Goal: Task Accomplishment & Management: Use online tool/utility

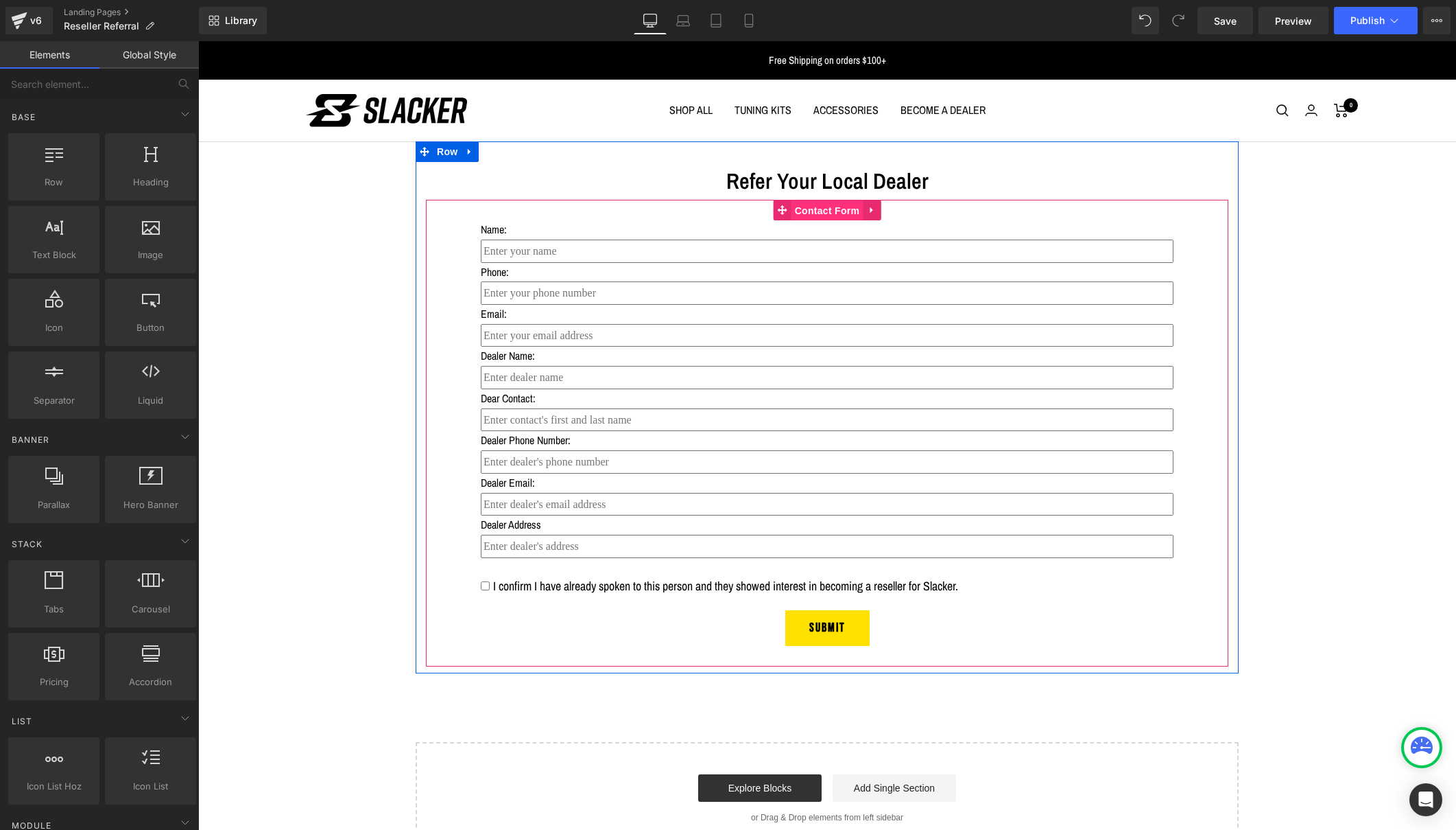
click at [820, 214] on span "Contact Form" at bounding box center [828, 211] width 72 height 21
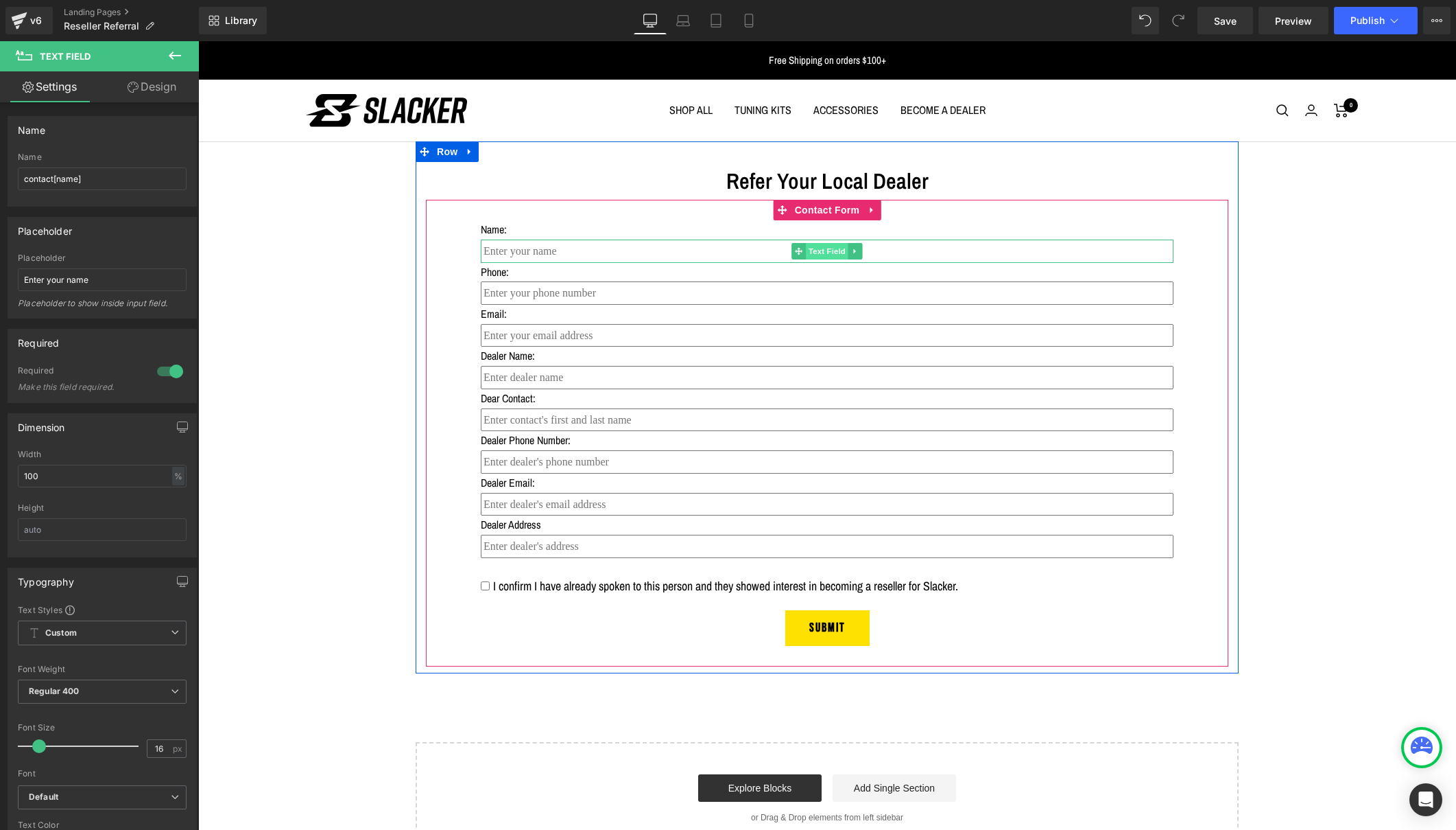
click at [817, 250] on span "Text Field" at bounding box center [826, 251] width 42 height 16
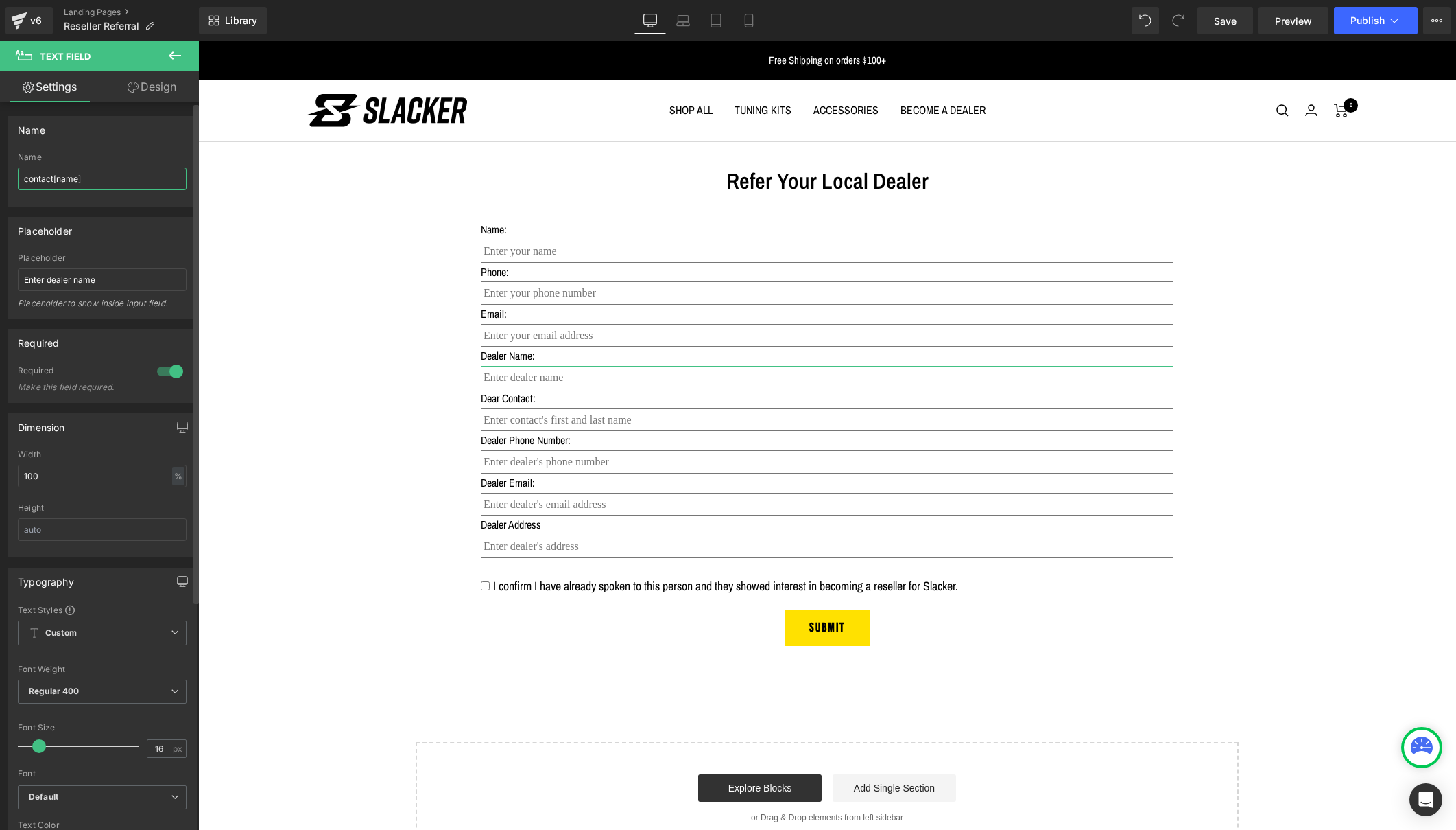
click at [57, 181] on input "contact[name]" at bounding box center [102, 178] width 169 height 22
type input "contact[dealername]"
click at [55, 181] on input "contact[name]" at bounding box center [102, 178] width 169 height 22
click at [69, 178] on input "contact[celaercontactname]" at bounding box center [102, 178] width 169 height 22
drag, startPoint x: 83, startPoint y: 179, endPoint x: 59, endPoint y: 181, distance: 24.1
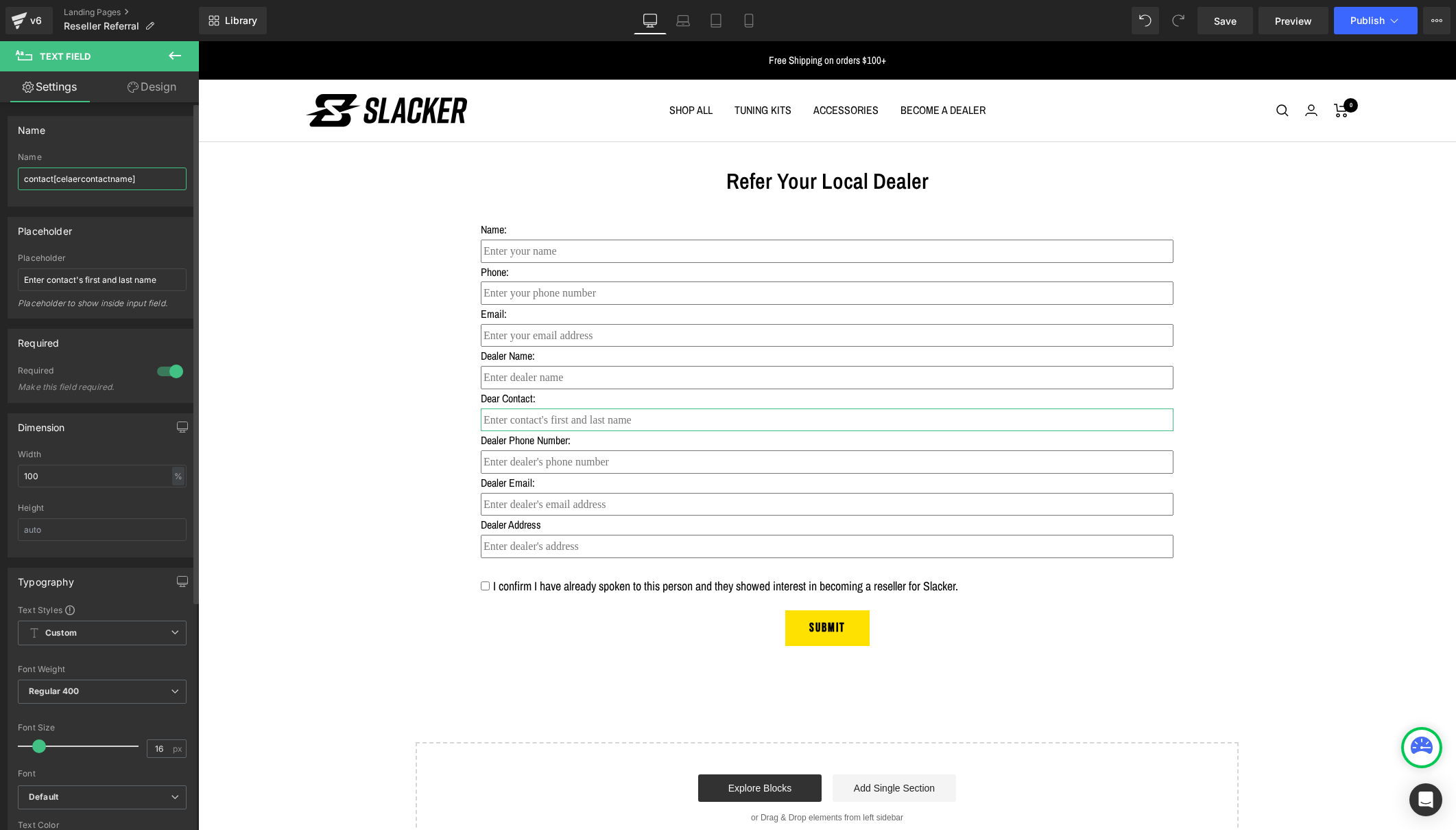
click at [59, 181] on input "contact[celaercontactname]" at bounding box center [102, 178] width 169 height 22
type input "contact[dealercontactname]"
click at [57, 180] on input "contact[phone]" at bounding box center [102, 178] width 169 height 22
type input "contact[dealerphone]"
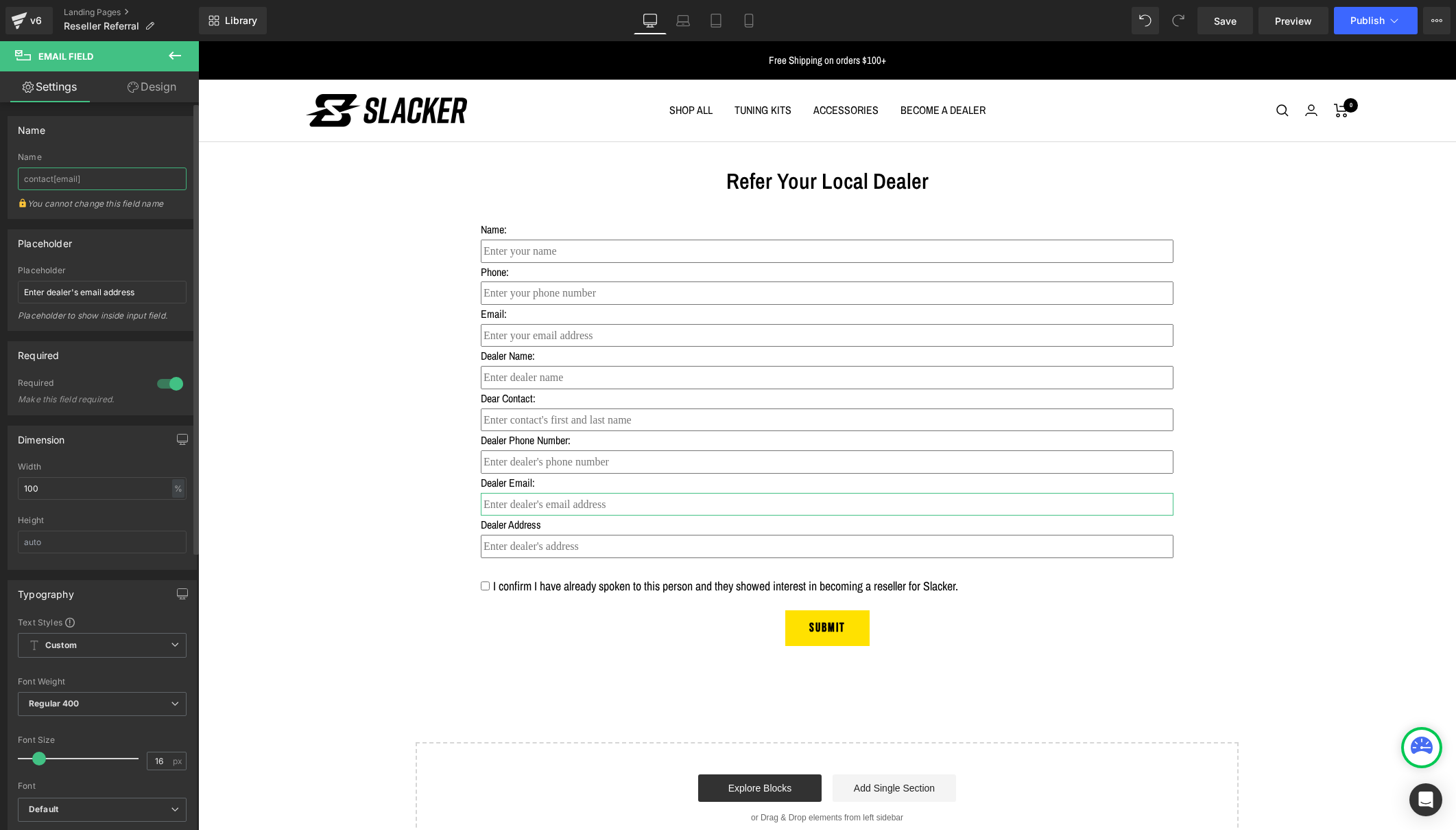
click at [55, 175] on input "contact[email]" at bounding box center [102, 178] width 169 height 22
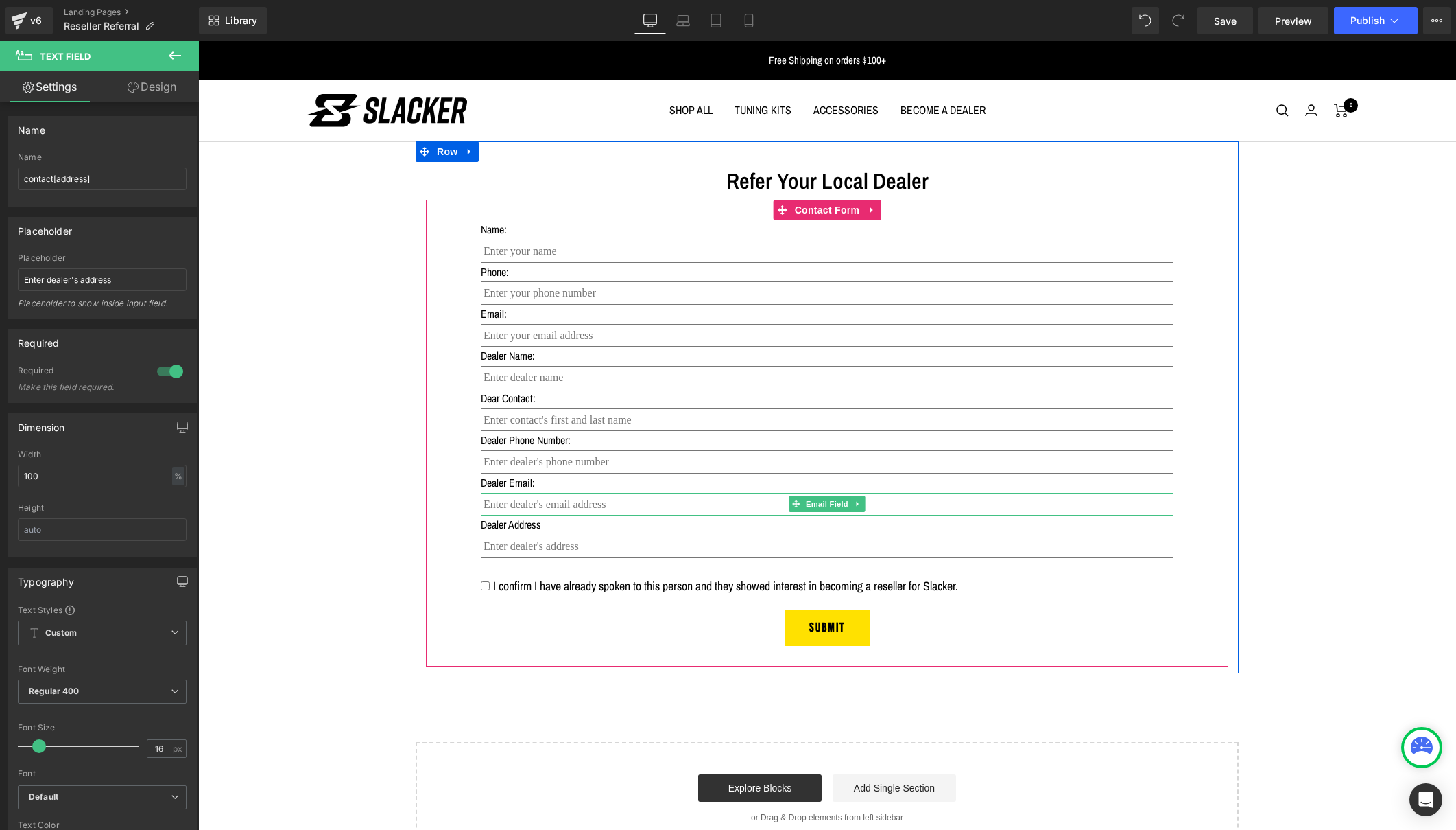
click at [509, 499] on input "email" at bounding box center [827, 504] width 693 height 23
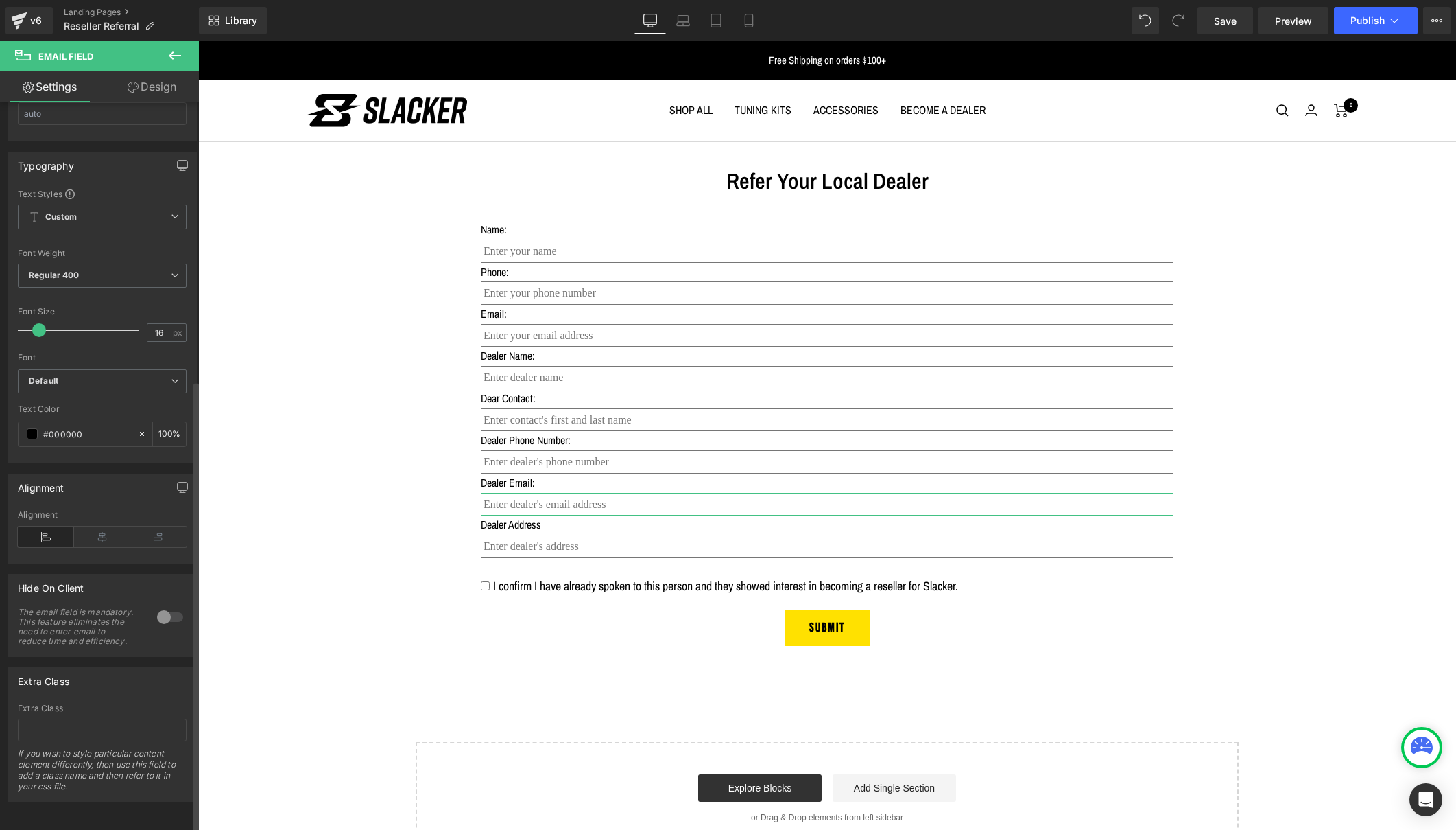
scroll to position [448, 0]
click at [180, 58] on icon at bounding box center [175, 55] width 16 height 16
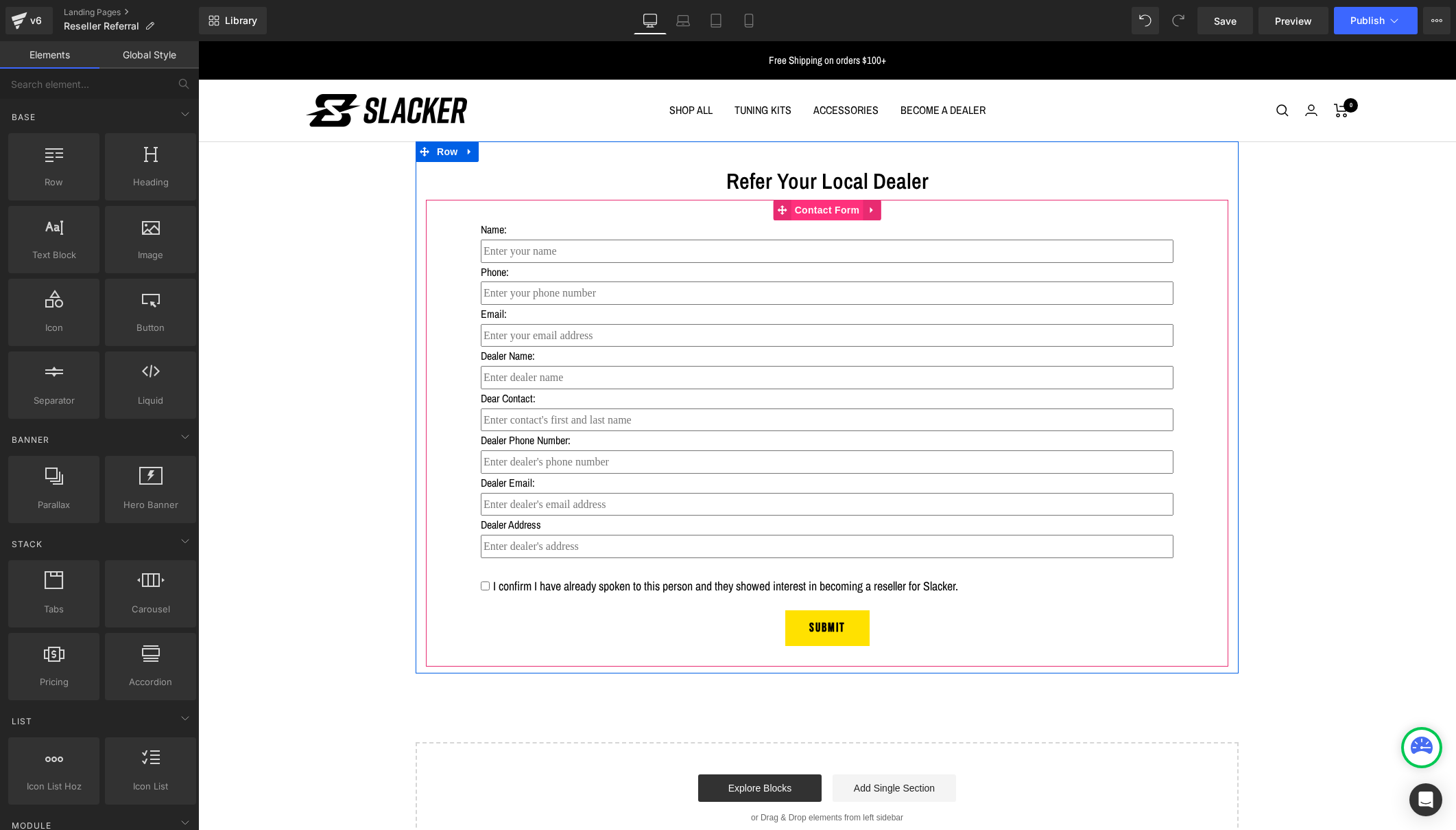
click at [823, 208] on span "Contact Form" at bounding box center [828, 210] width 72 height 21
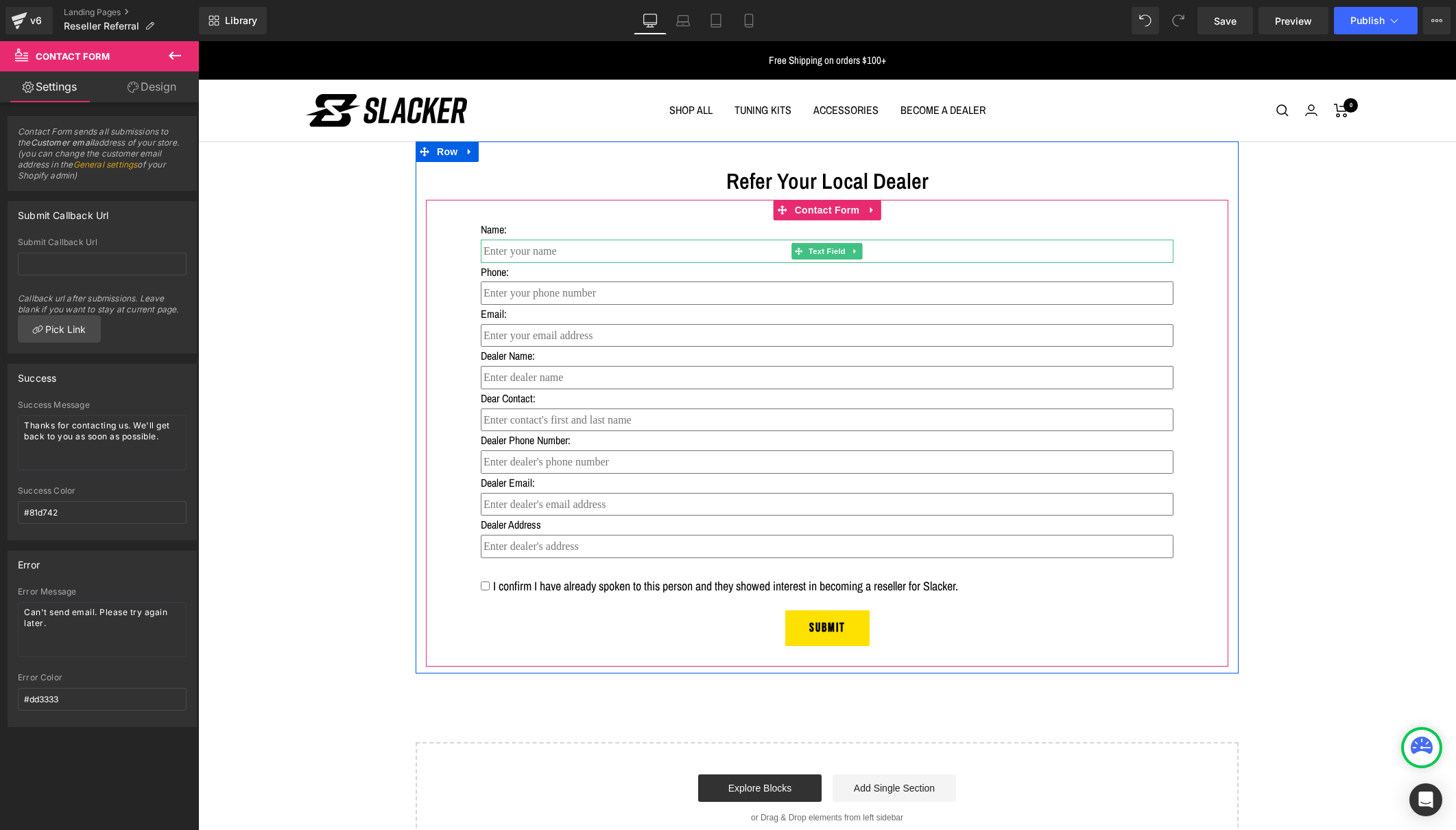
click at [589, 249] on input "text" at bounding box center [827, 251] width 693 height 23
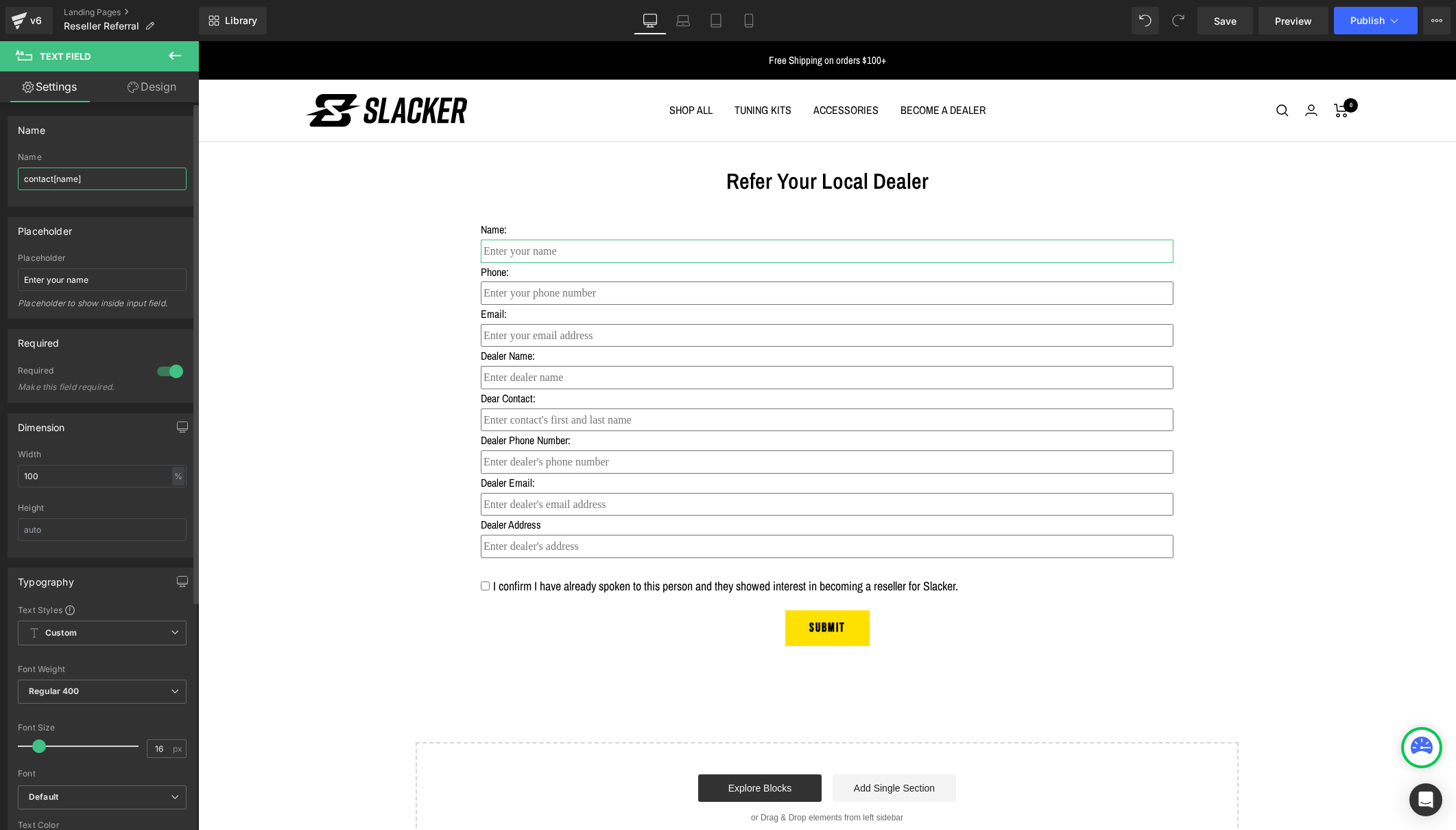
click at [93, 179] on input "contact[name]" at bounding box center [102, 178] width 169 height 22
drag, startPoint x: 93, startPoint y: 179, endPoint x: 10, endPoint y: 176, distance: 83.1
click at [10, 176] on div "contact[name] Name contact[name]" at bounding box center [102, 179] width 188 height 53
type input "contact[name]"
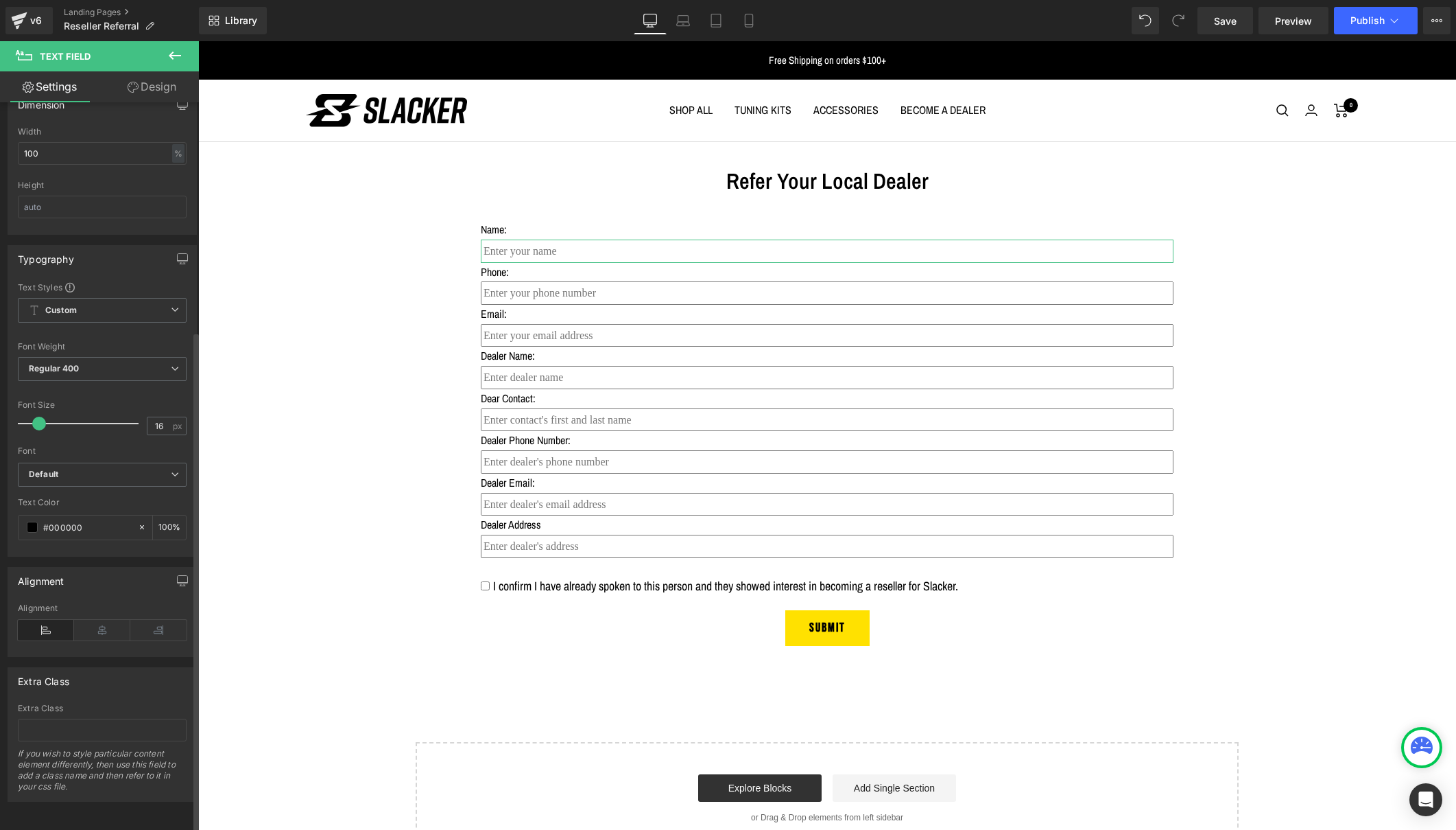
scroll to position [332, 0]
click at [1360, 22] on span "Publish" at bounding box center [1367, 21] width 34 height 11
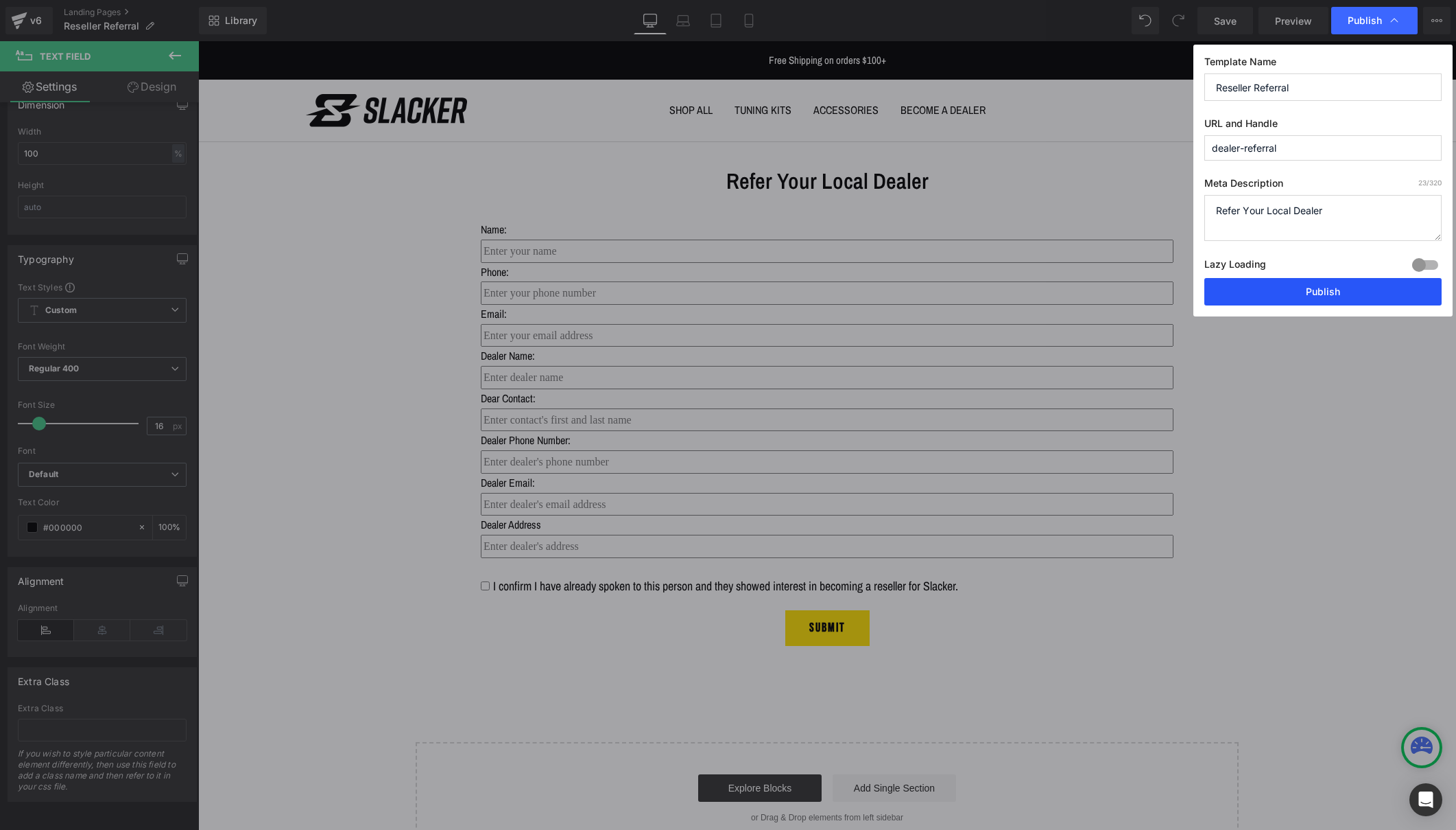
click at [1293, 292] on button "Publish" at bounding box center [1323, 292] width 238 height 28
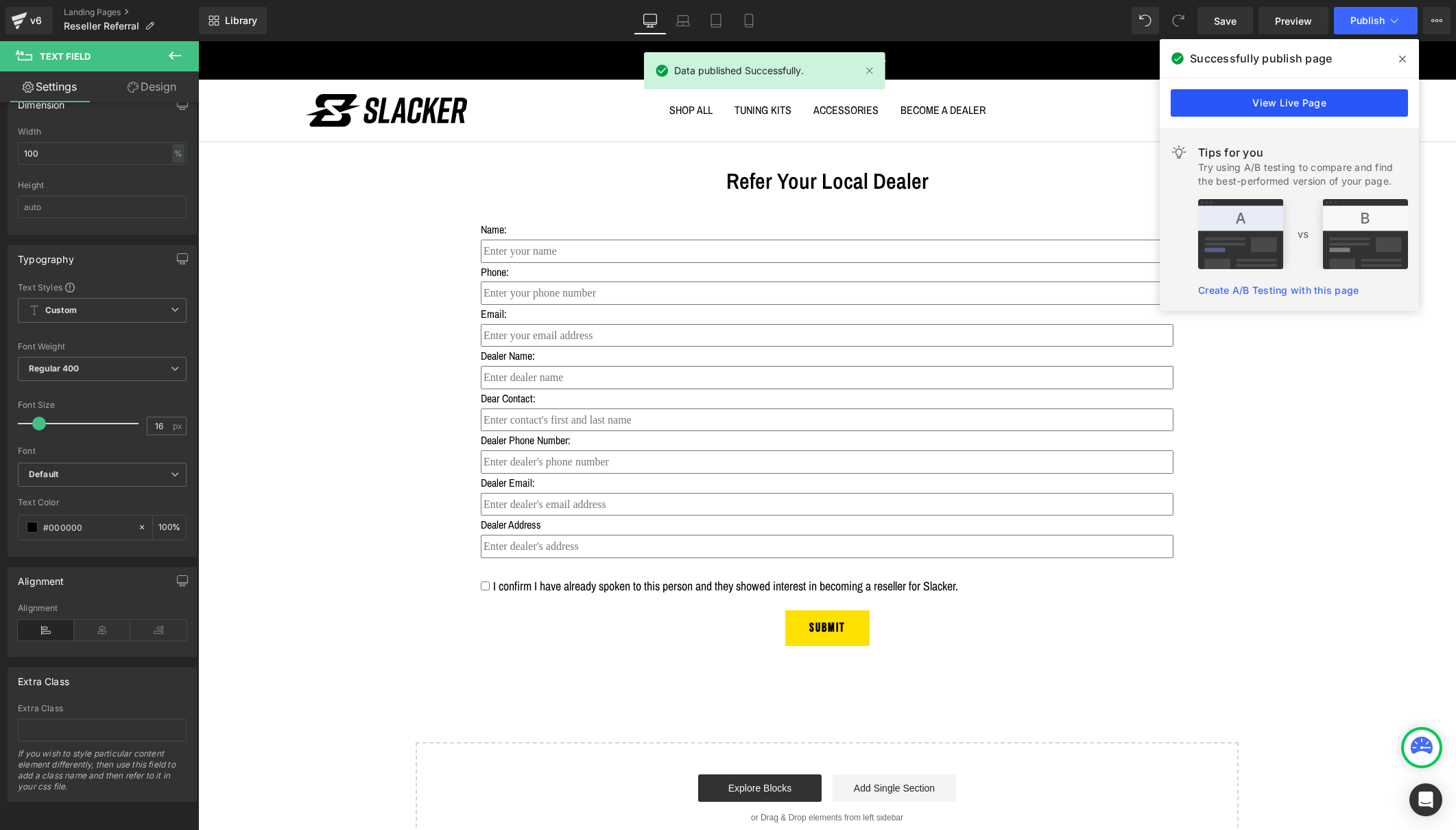
click at [1274, 102] on link "View Live Page" at bounding box center [1289, 103] width 238 height 28
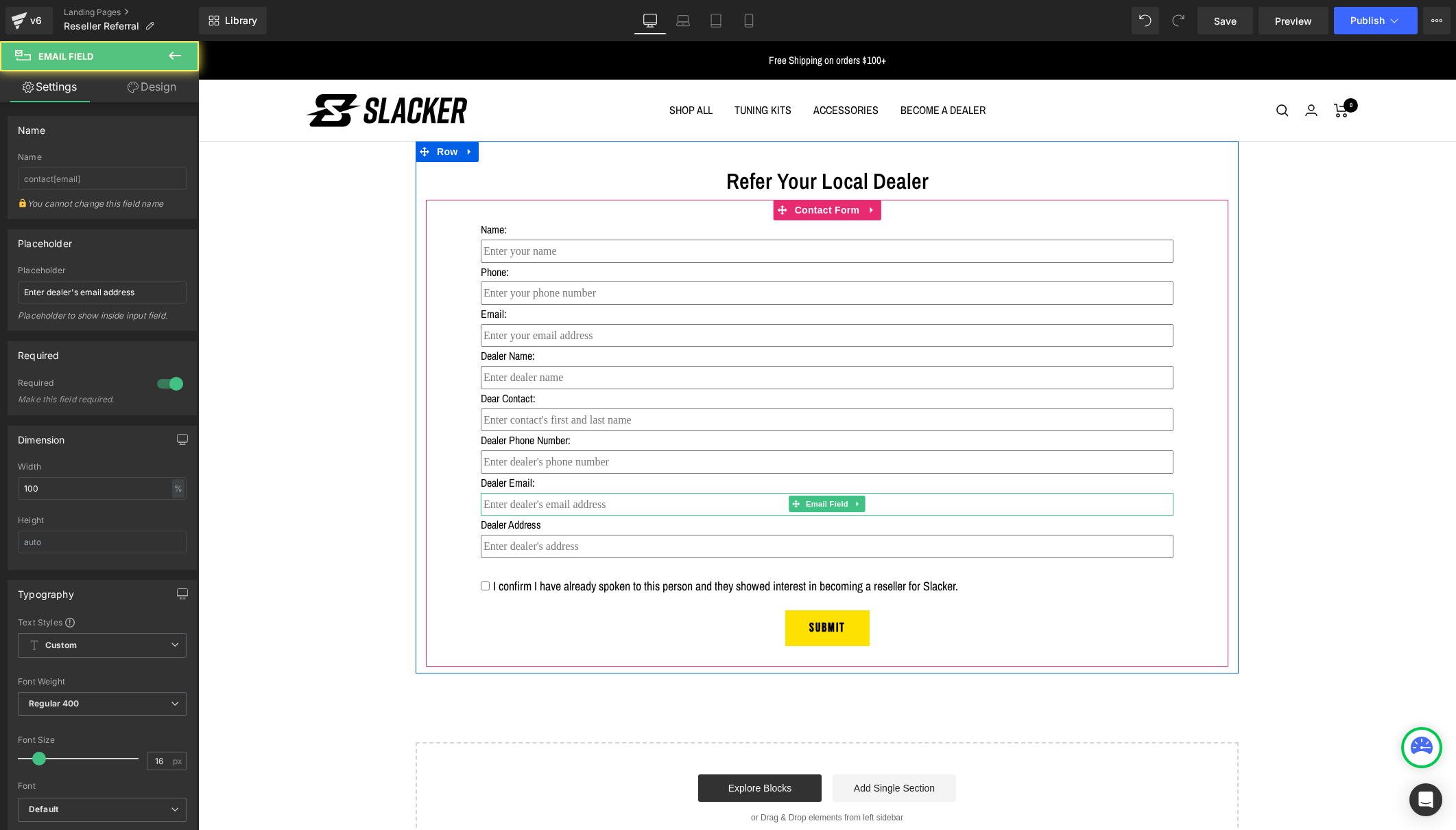
click at [529, 500] on input "email" at bounding box center [827, 504] width 693 height 23
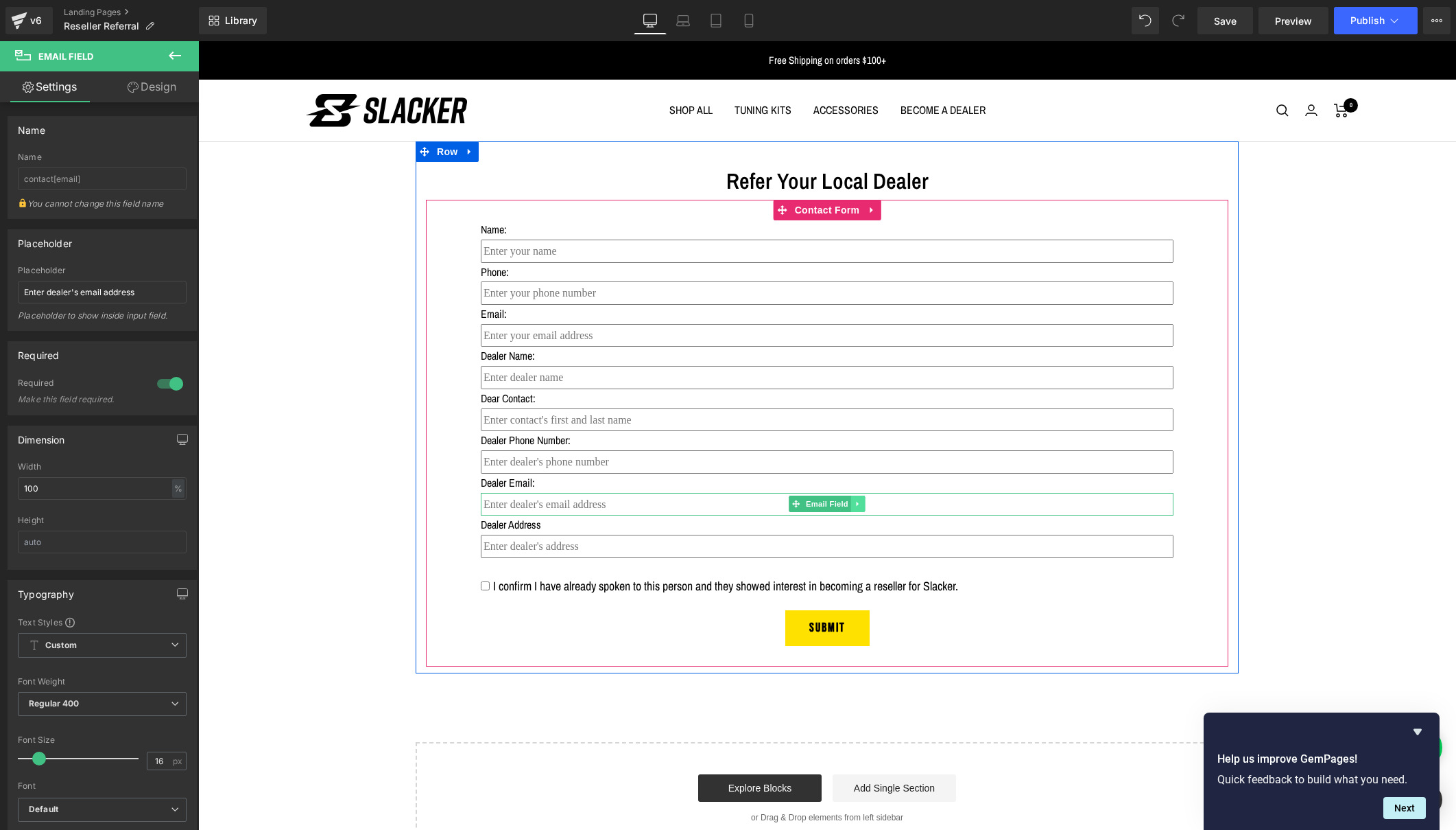
click at [854, 499] on icon at bounding box center [858, 504] width 8 height 9
click at [864, 500] on icon at bounding box center [865, 504] width 8 height 8
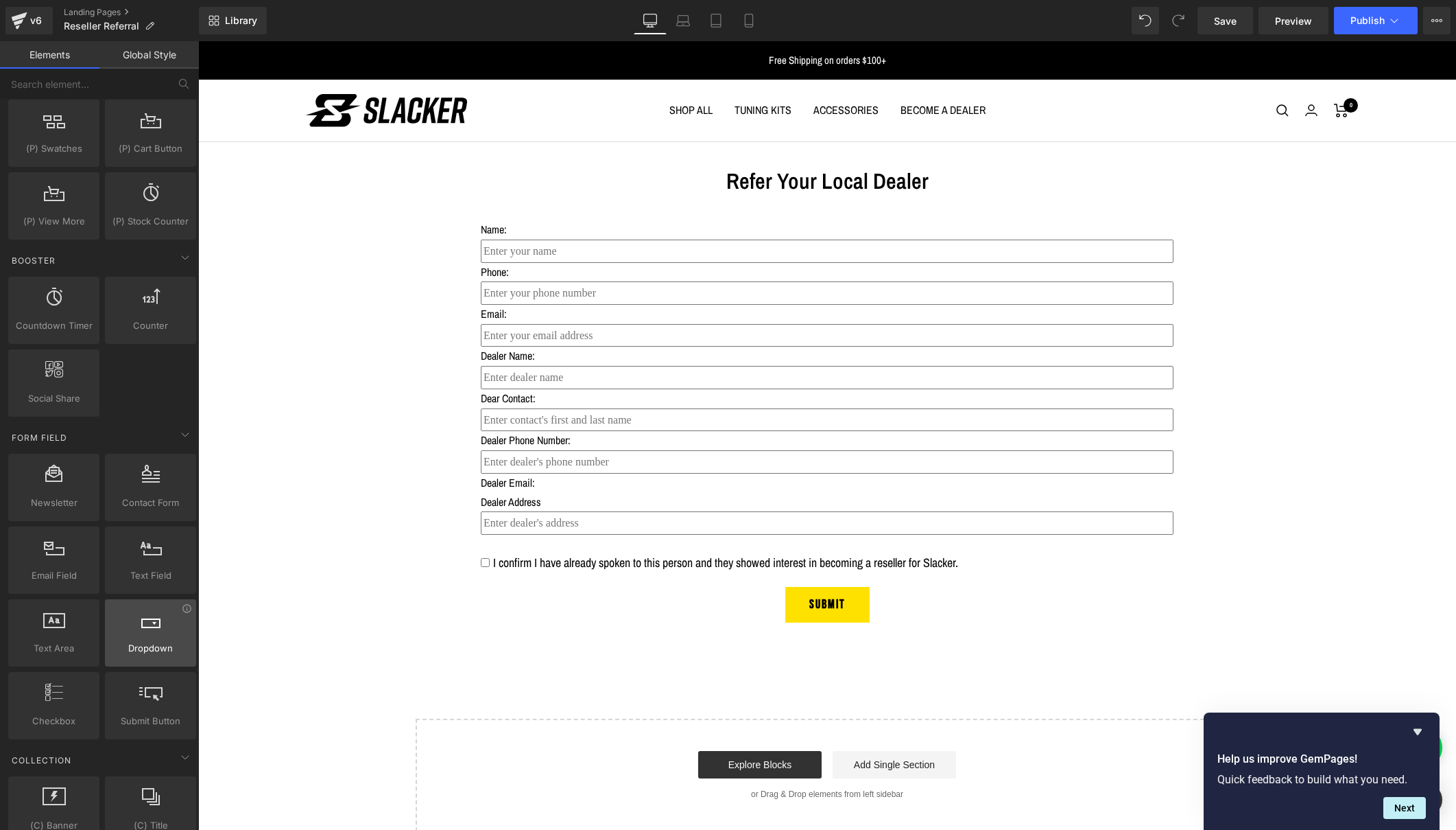
scroll to position [1638, 0]
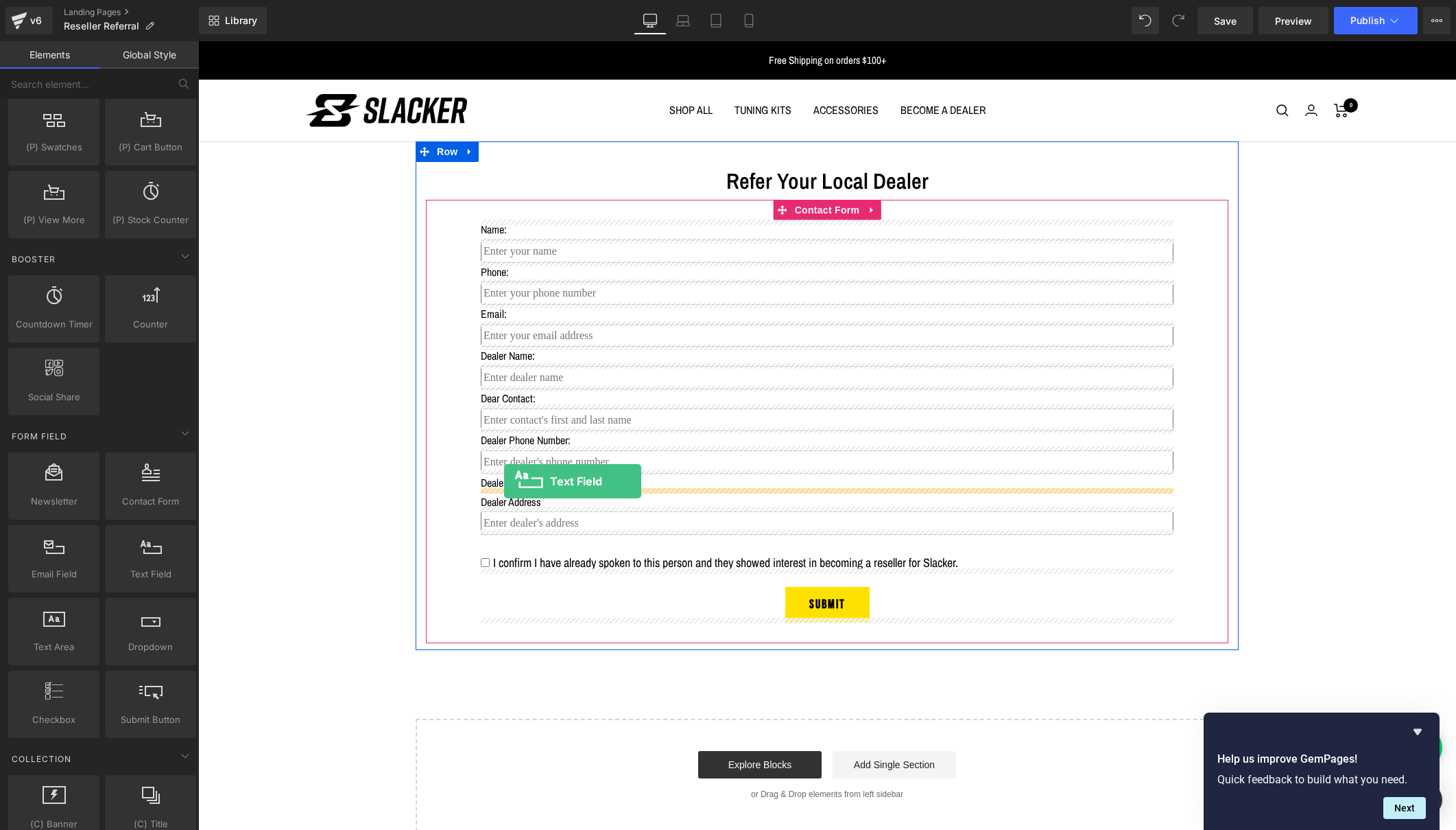
drag, startPoint x: 340, startPoint y: 597, endPoint x: 504, endPoint y: 481, distance: 200.9
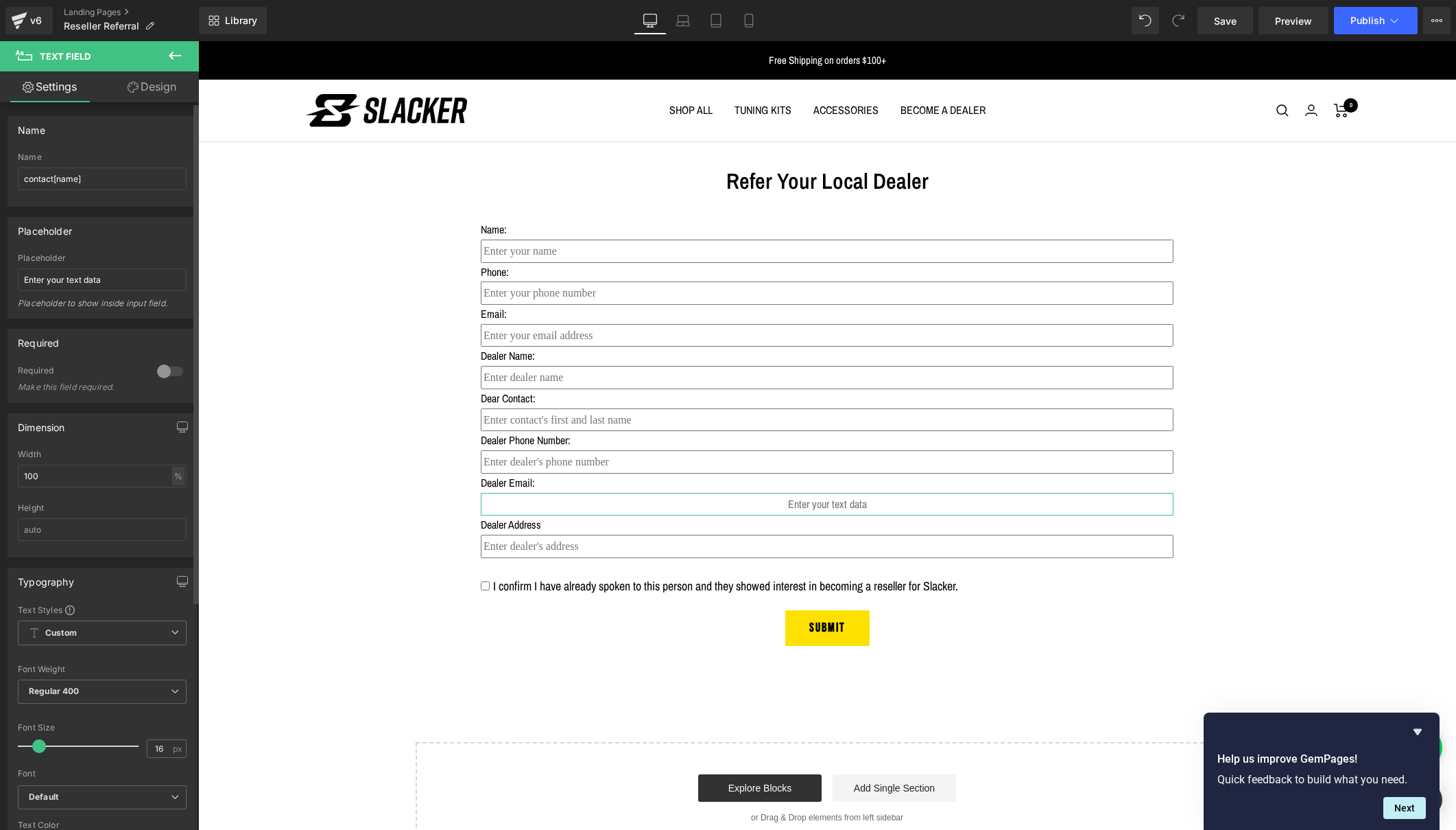
click at [165, 369] on div at bounding box center [170, 371] width 33 height 22
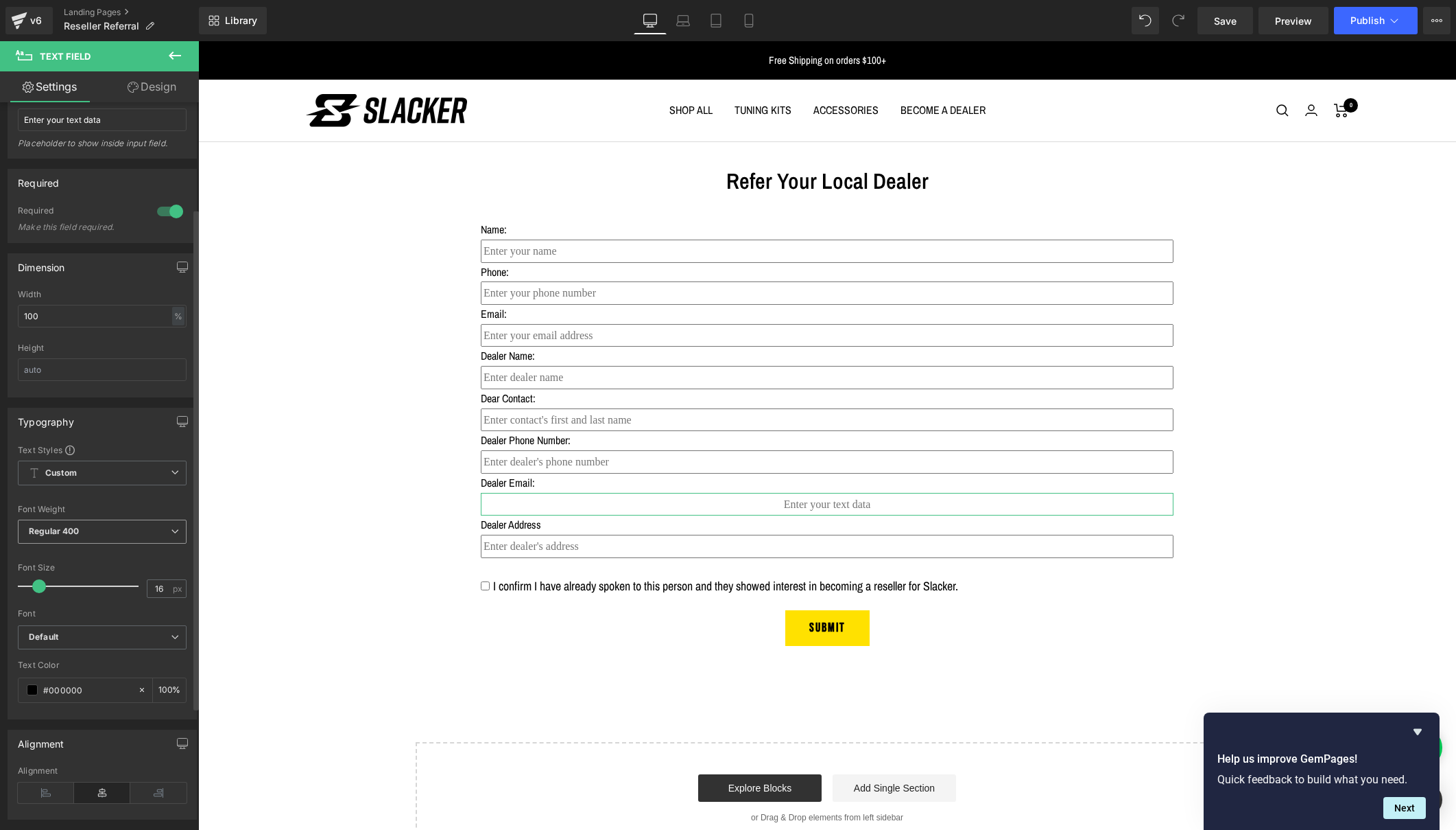
scroll to position [180, 0]
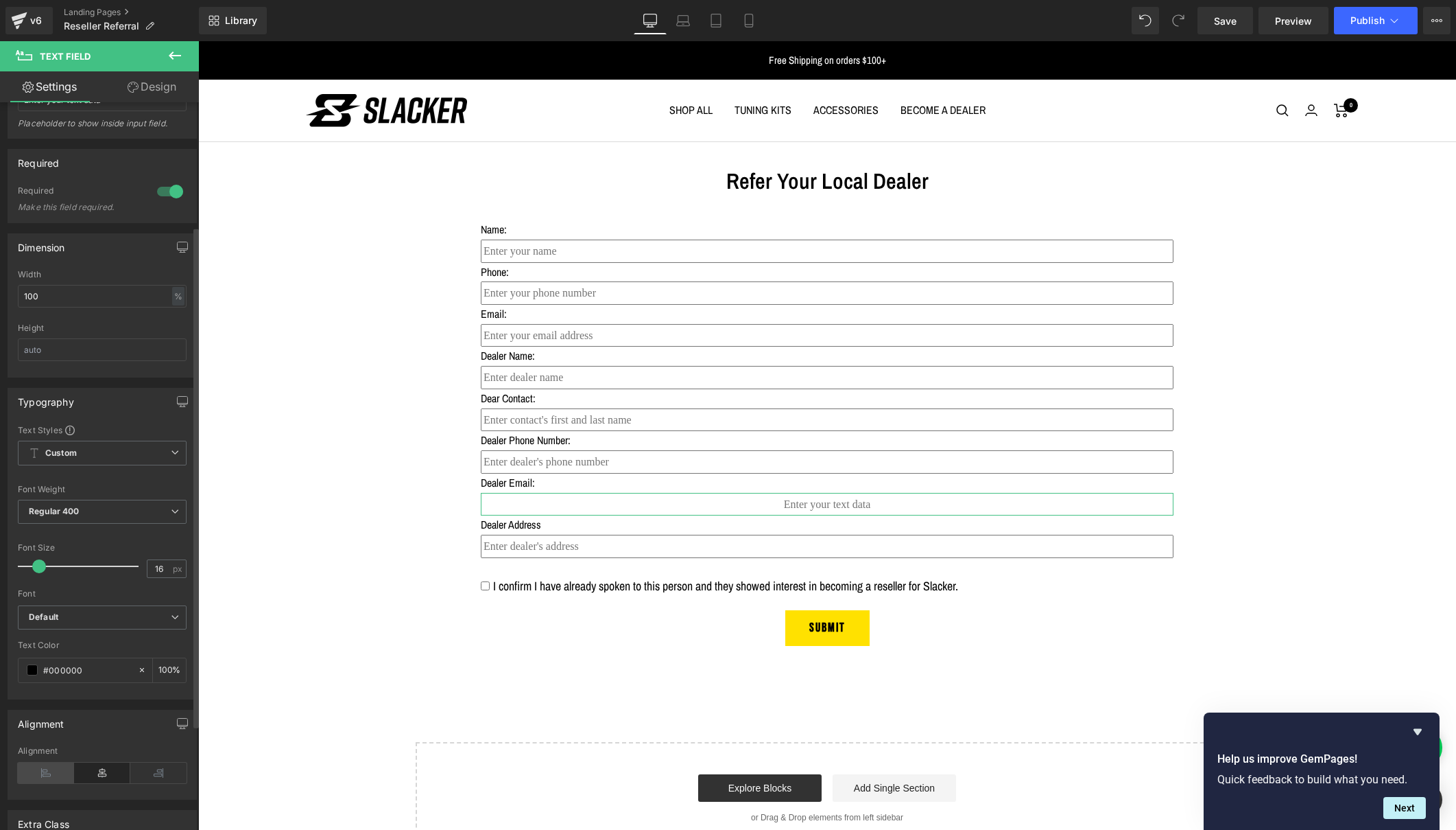
click at [47, 773] on icon at bounding box center [46, 772] width 56 height 21
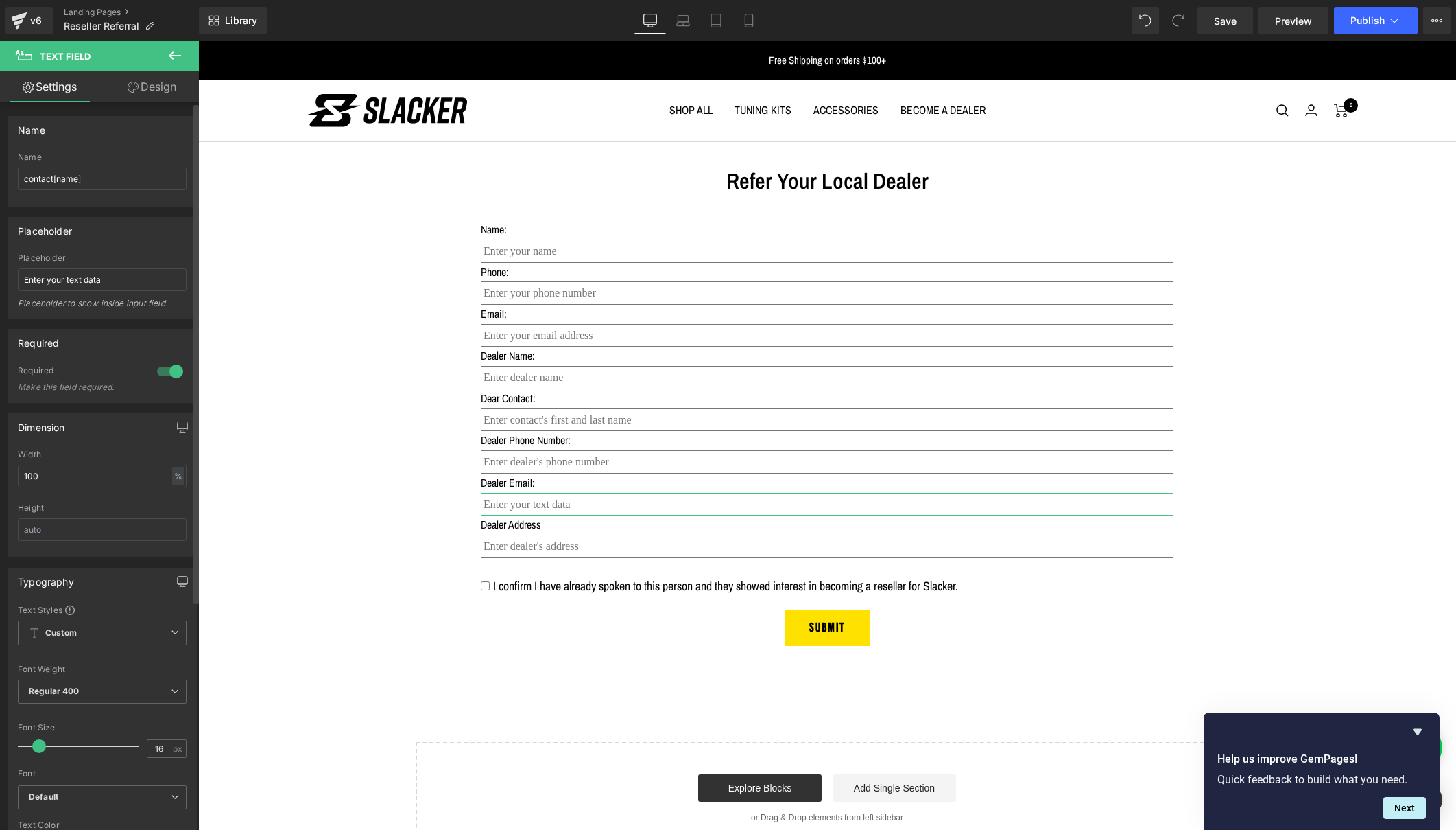
scroll to position [0, 0]
drag, startPoint x: 108, startPoint y: 278, endPoint x: 20, endPoint y: 267, distance: 88.7
click at [20, 267] on div "Placeholder Enter your text data Placeholder to show inside input field." at bounding box center [102, 285] width 169 height 65
type input "Enter dealer's email"
click at [1362, 18] on span "Publish" at bounding box center [1367, 21] width 34 height 11
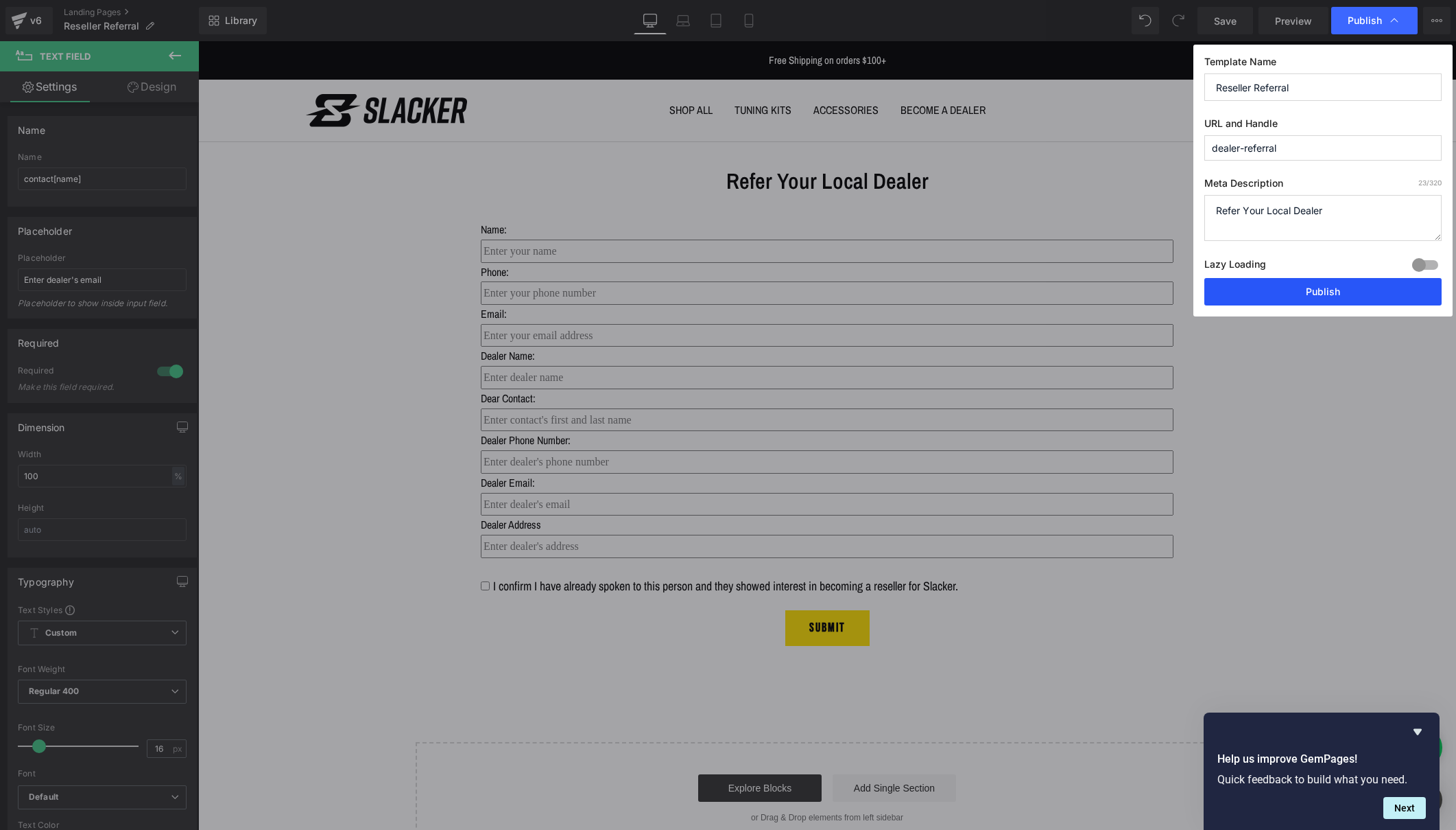
click at [1290, 295] on button "Publish" at bounding box center [1323, 292] width 238 height 28
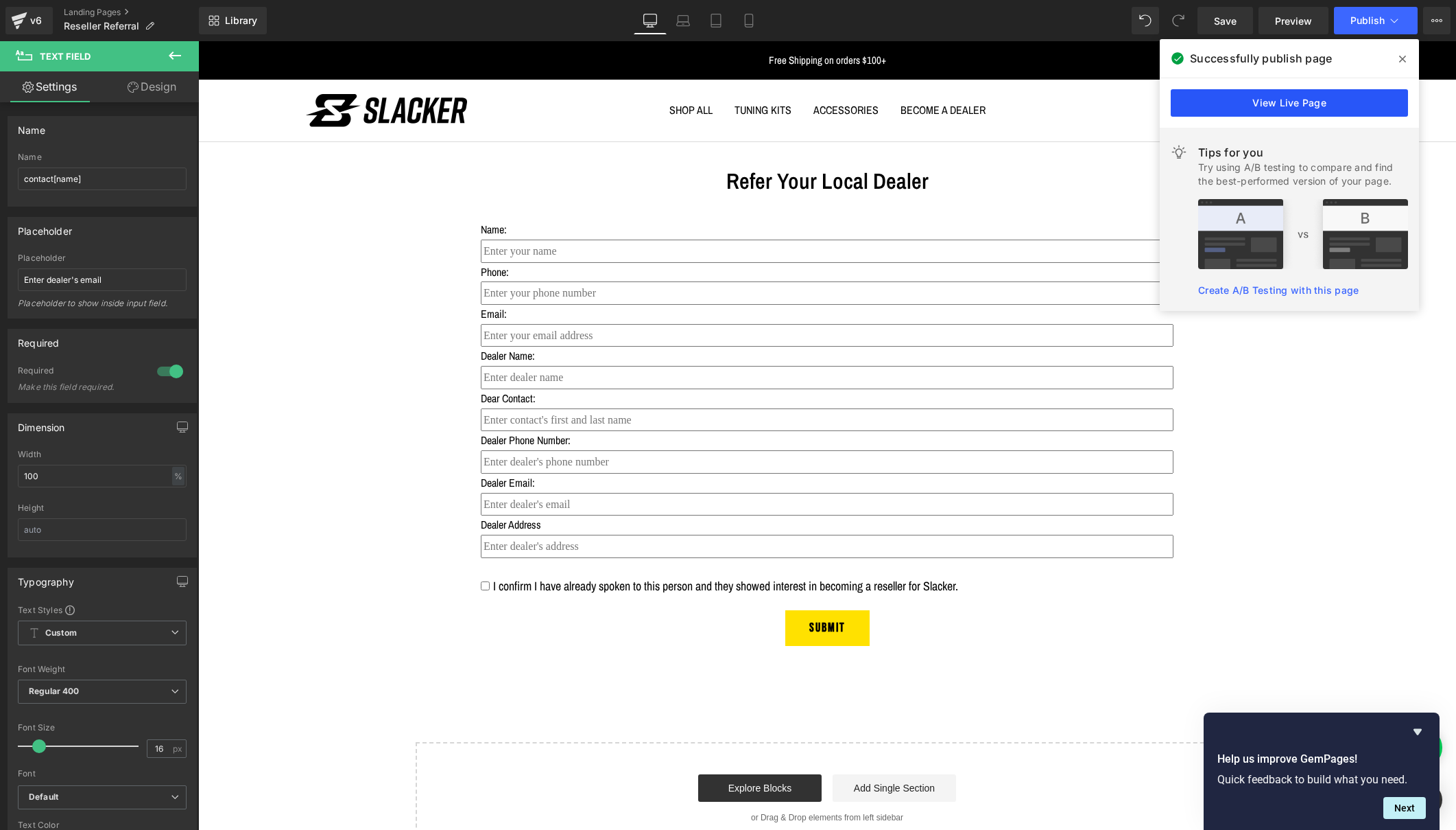
click at [1264, 99] on link "View Live Page" at bounding box center [1289, 103] width 238 height 28
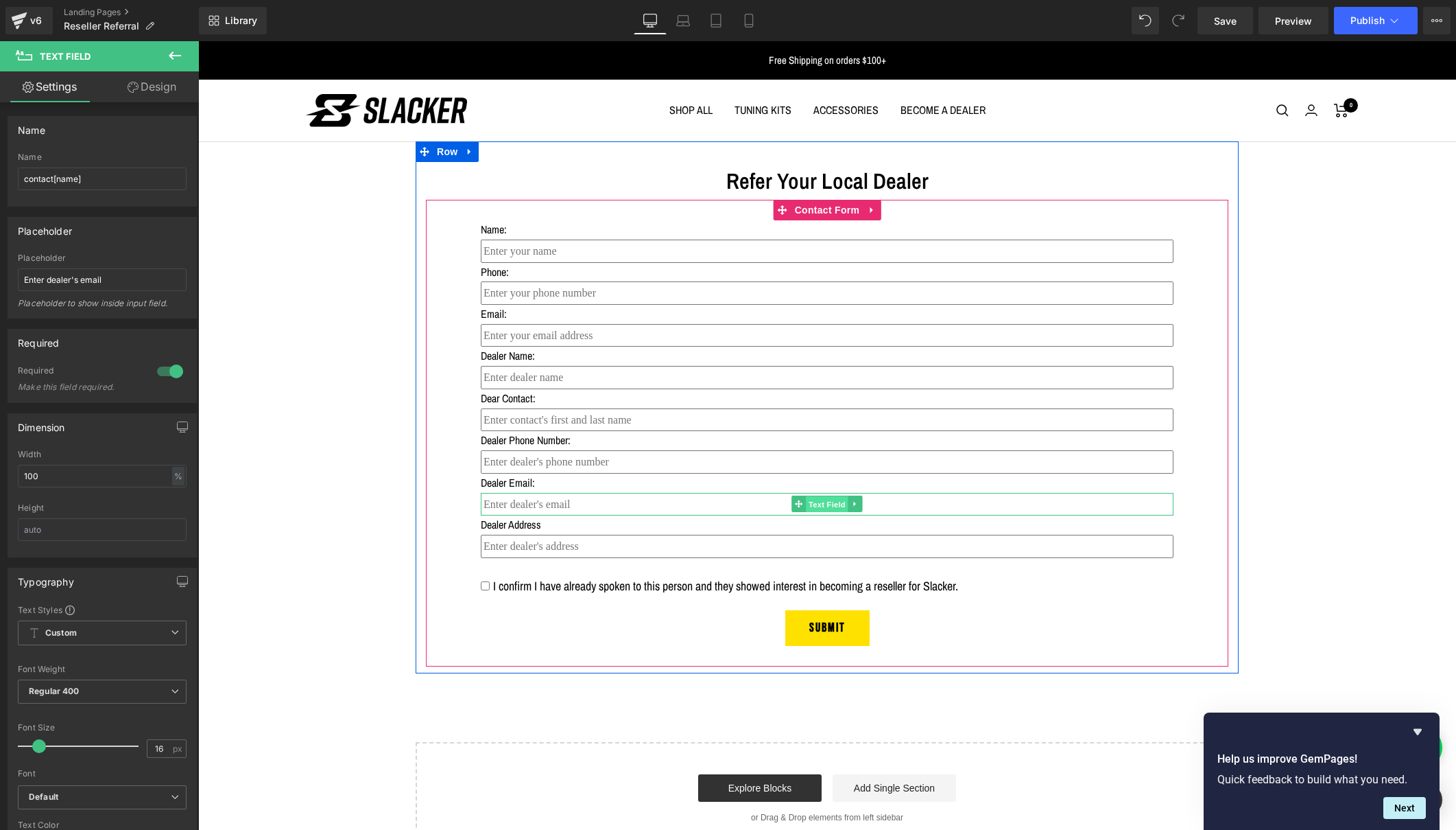
click at [812, 497] on span "Text Field" at bounding box center [826, 504] width 42 height 16
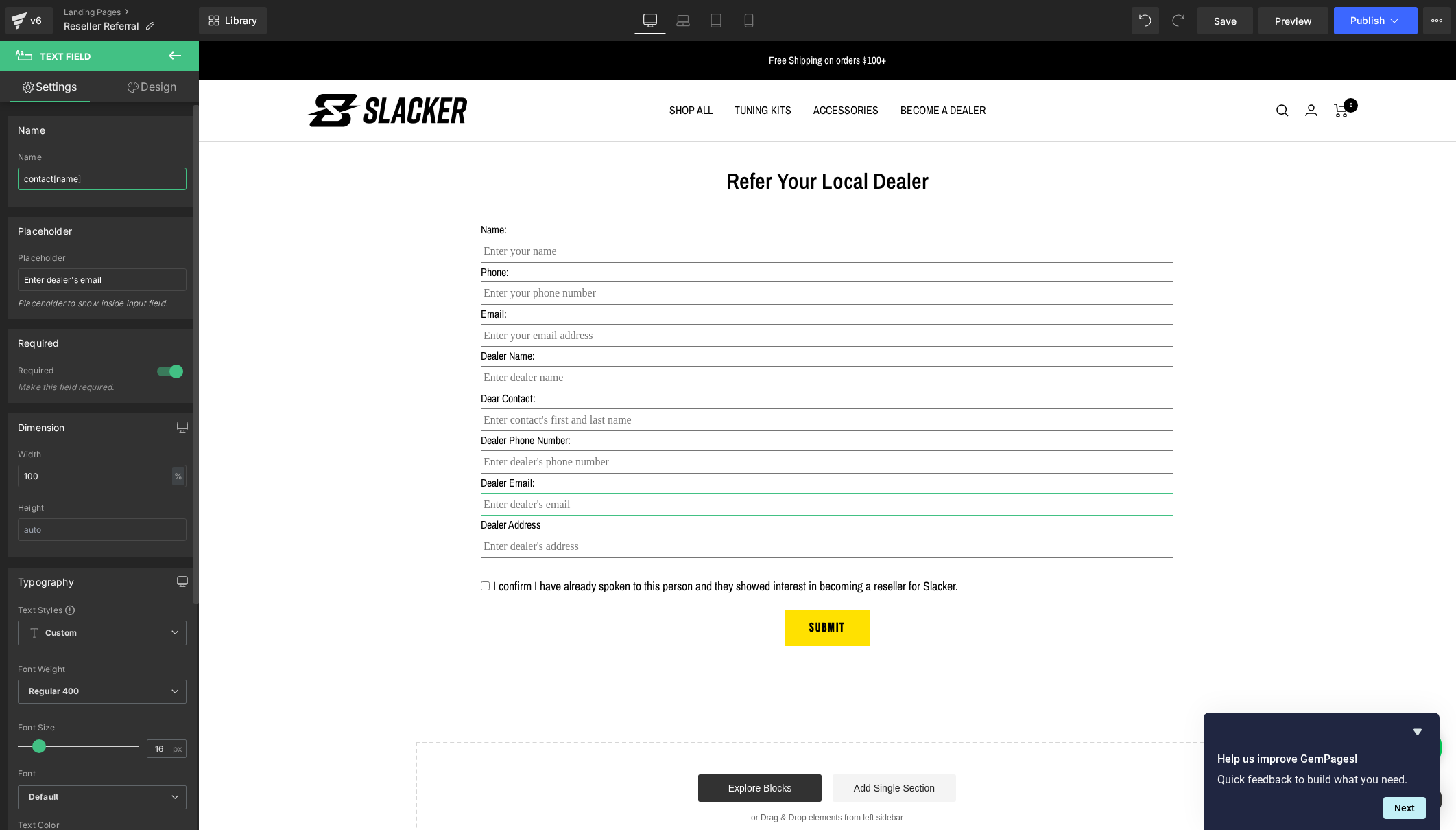
click at [67, 179] on input "contact[name]" at bounding box center [102, 178] width 169 height 22
type input "contact[dealeremail]"
click at [1353, 18] on span "Publish" at bounding box center [1367, 21] width 34 height 11
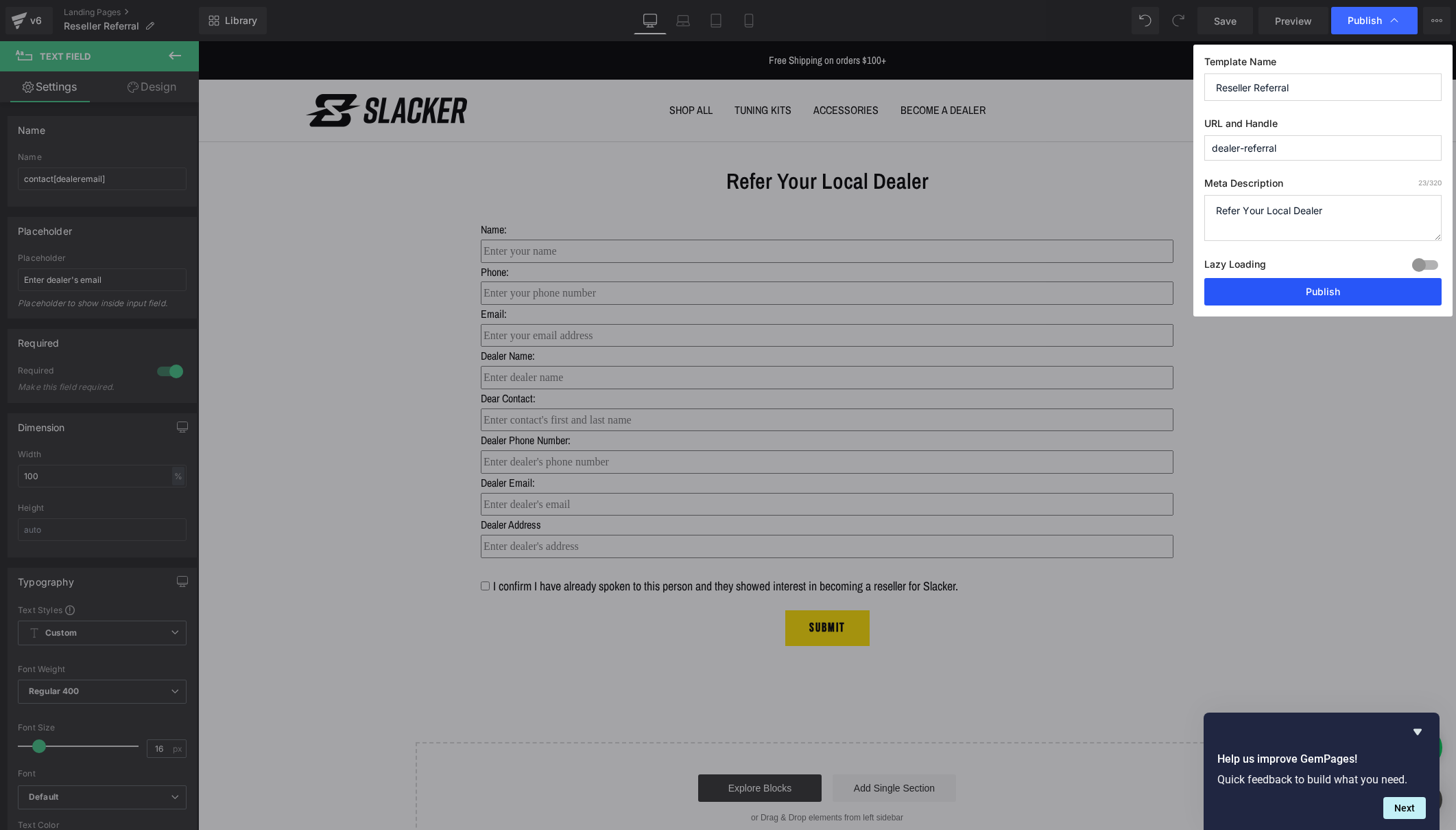
click at [1319, 297] on button "Publish" at bounding box center [1323, 292] width 238 height 28
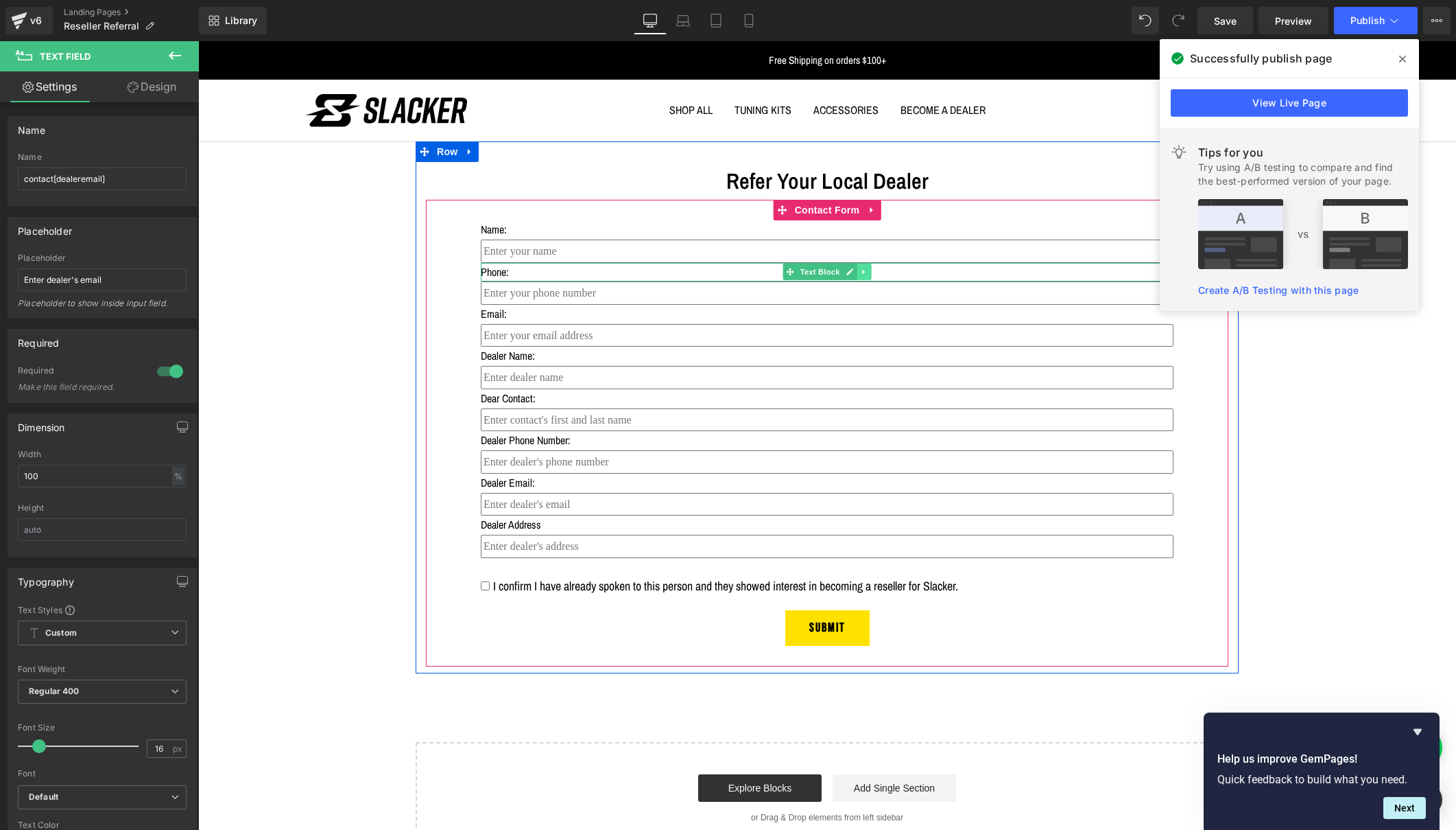
click at [862, 265] on link at bounding box center [864, 271] width 15 height 16
click at [868, 271] on icon at bounding box center [871, 271] width 8 height 8
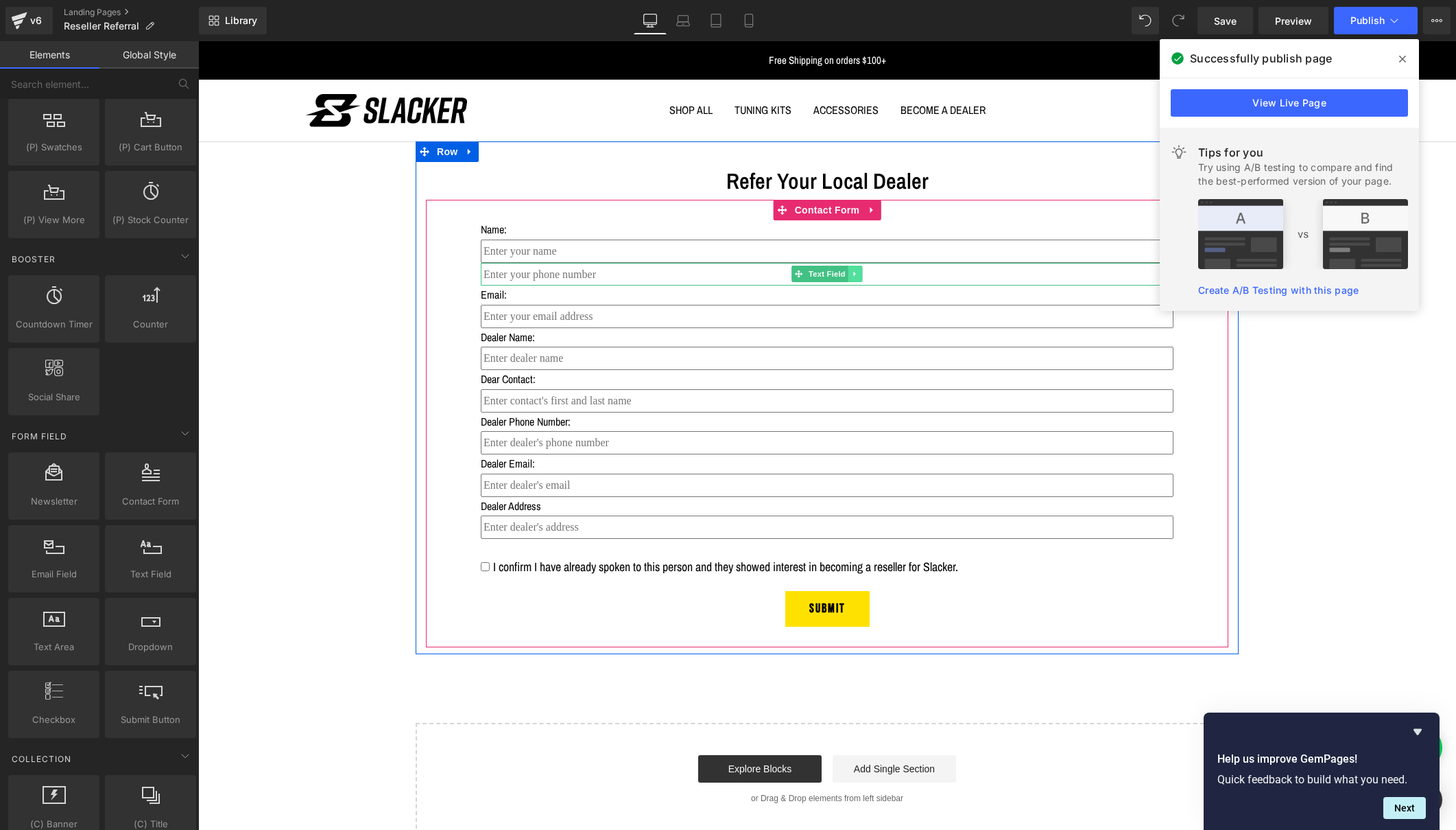
click at [853, 271] on icon at bounding box center [855, 274] width 8 height 9
click at [860, 272] on icon at bounding box center [862, 274] width 8 height 9
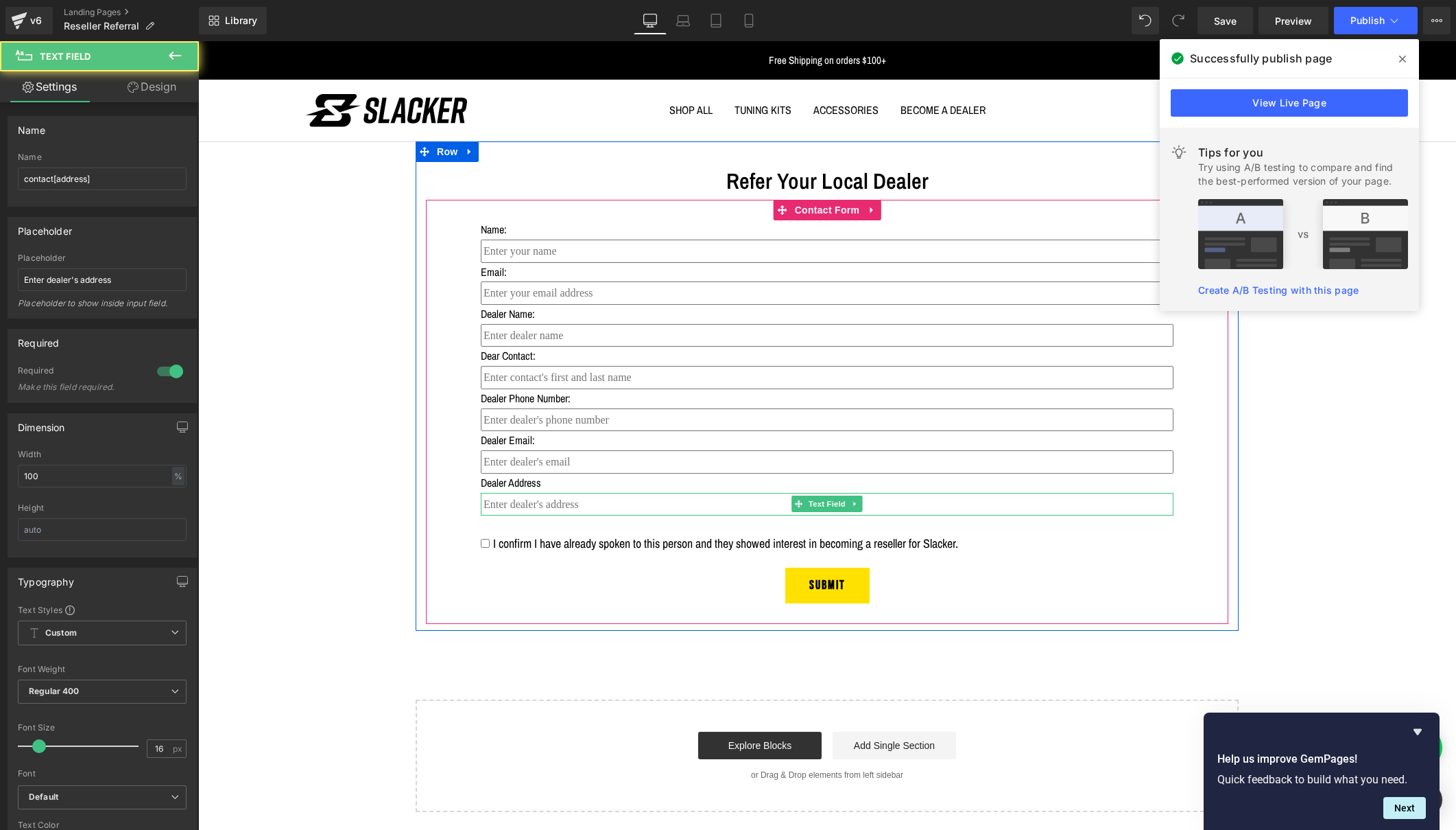
click at [540, 499] on input "text" at bounding box center [827, 504] width 693 height 23
click at [538, 457] on input "text" at bounding box center [827, 461] width 693 height 23
click at [534, 416] on input "text" at bounding box center [827, 419] width 693 height 23
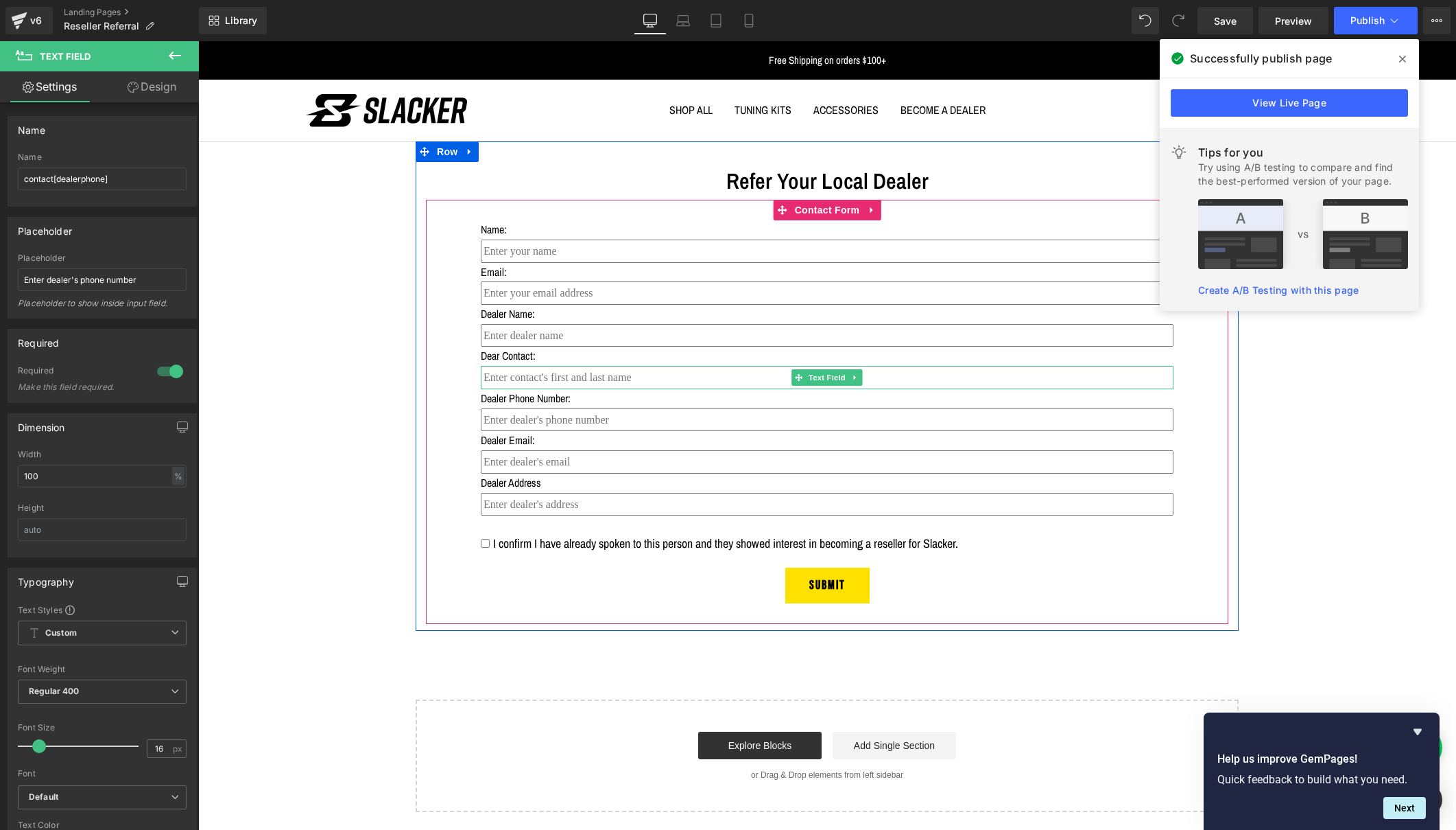
click at [529, 374] on input "text" at bounding box center [827, 377] width 693 height 23
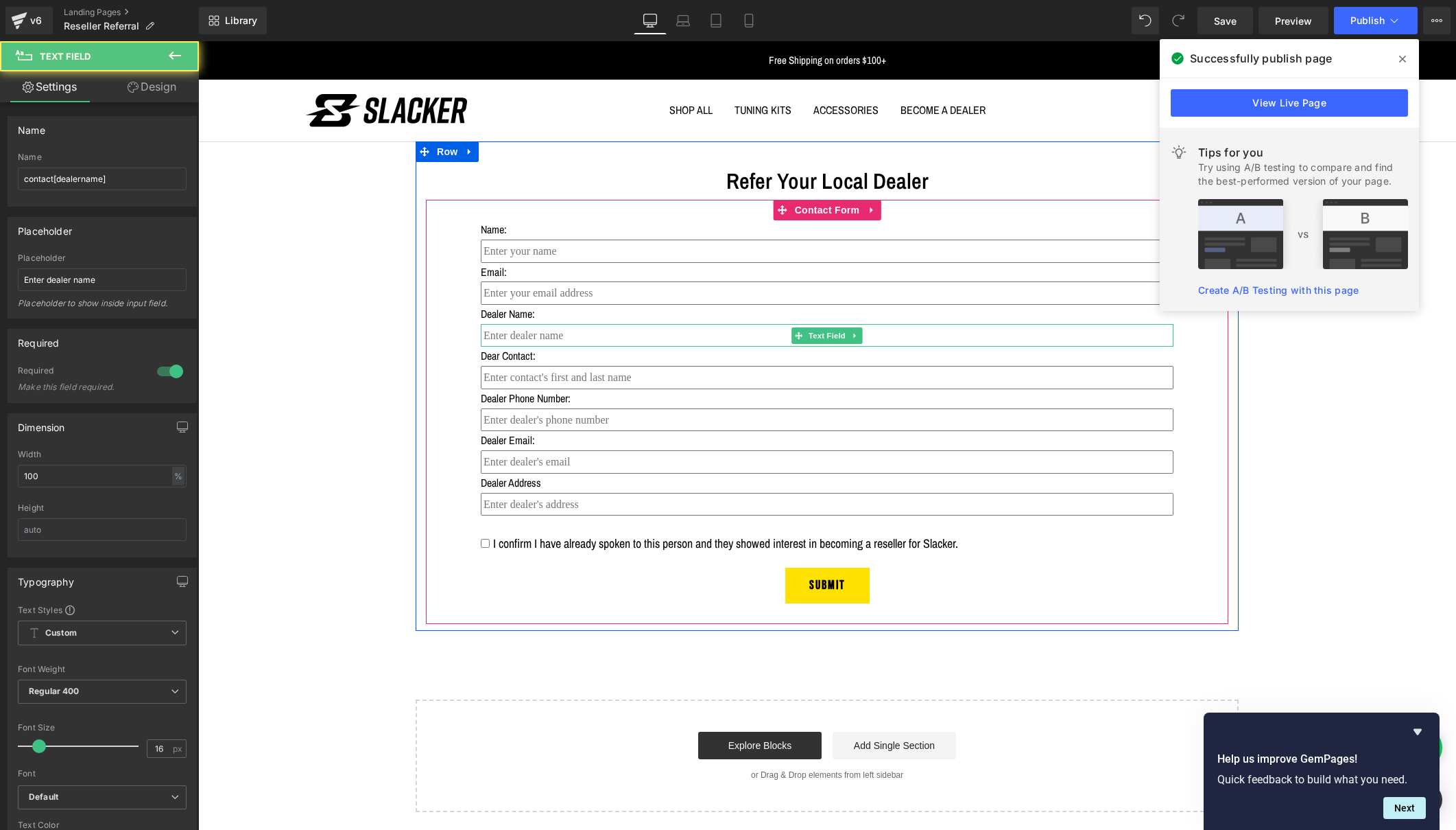
click at [528, 332] on input "text" at bounding box center [827, 335] width 693 height 23
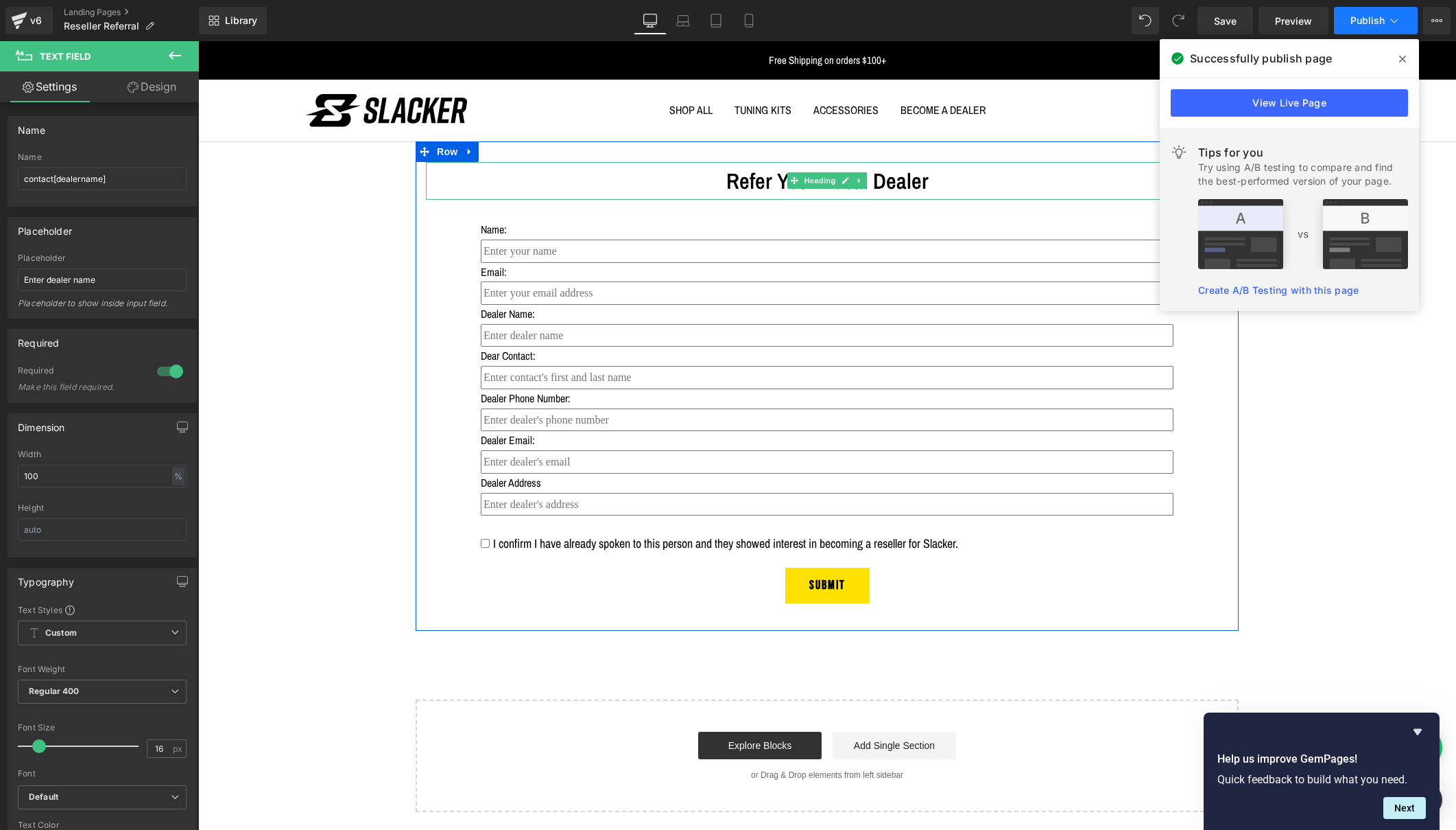
click at [1373, 19] on span "Publish" at bounding box center [1367, 21] width 34 height 11
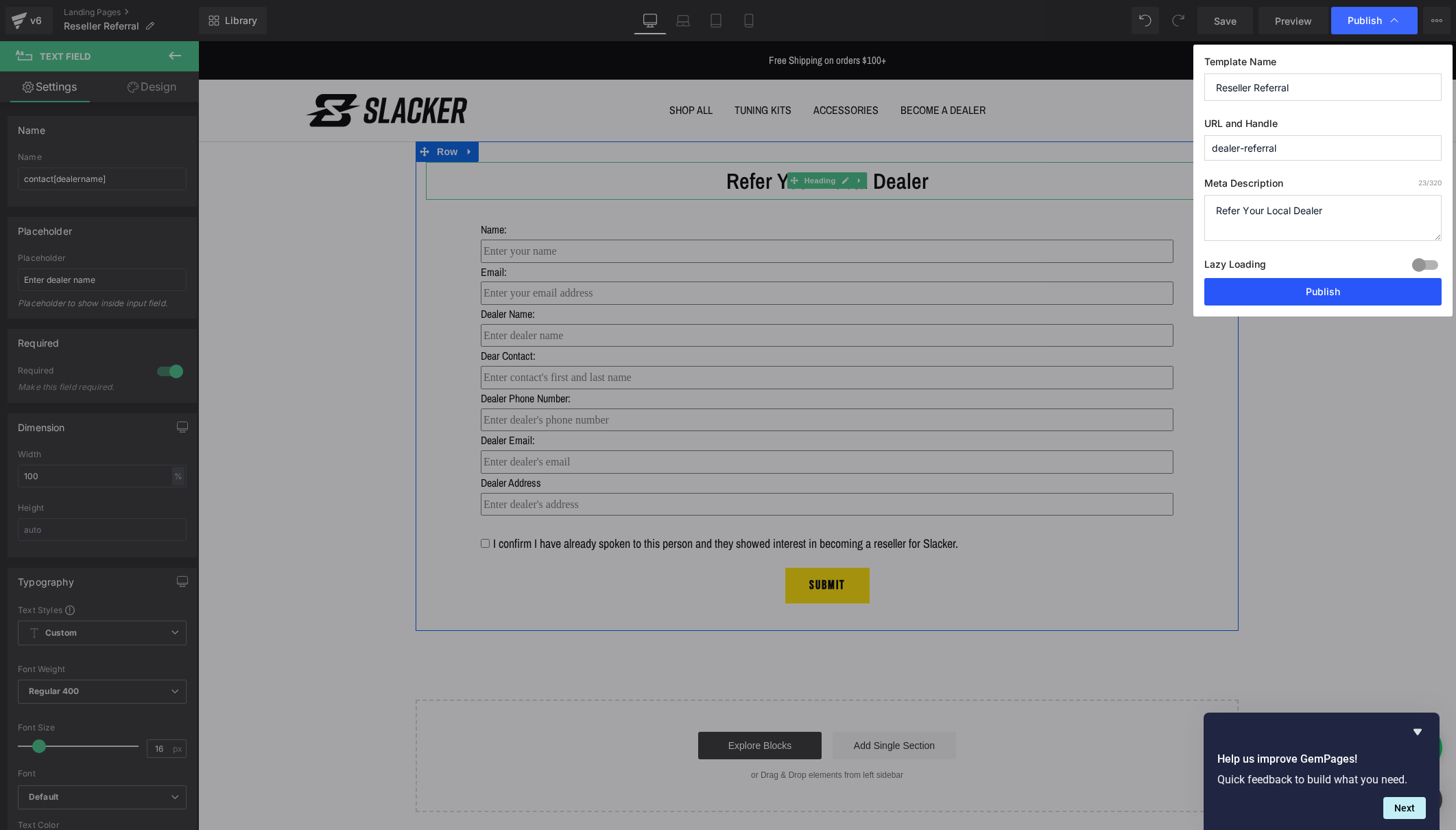
click at [1330, 290] on button "Publish" at bounding box center [1323, 292] width 238 height 28
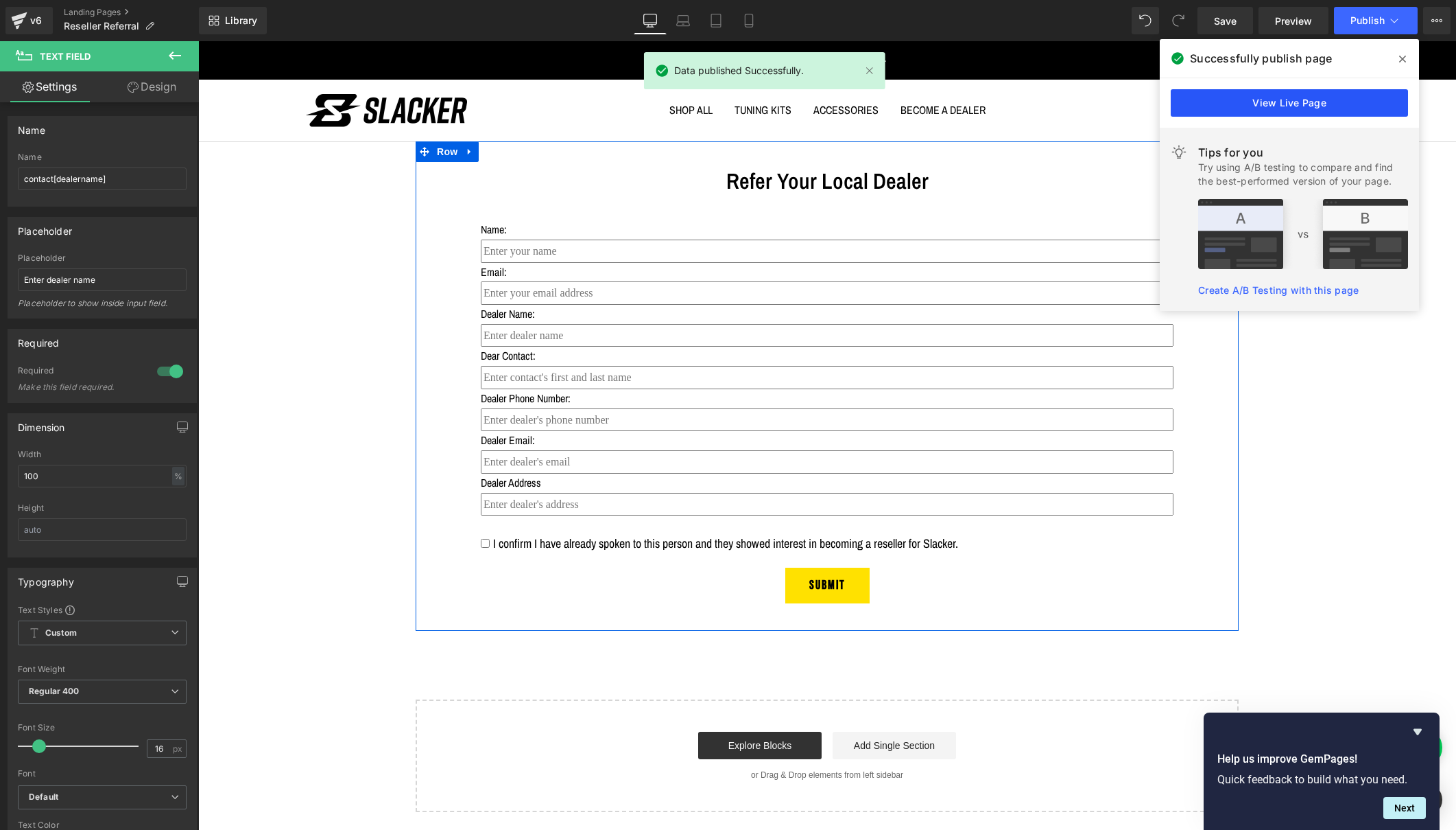
click at [1367, 97] on link "View Live Page" at bounding box center [1289, 103] width 238 height 28
